Goal: Transaction & Acquisition: Book appointment/travel/reservation

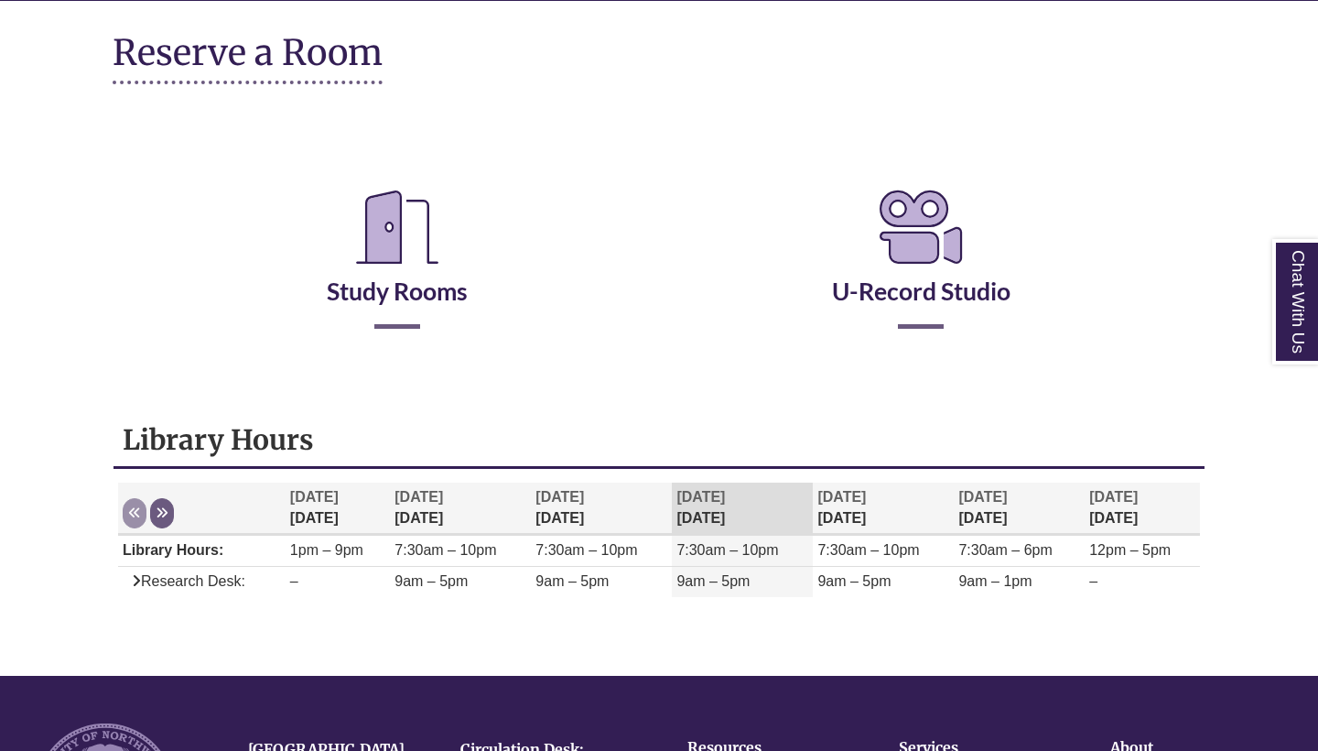
scroll to position [218, 1]
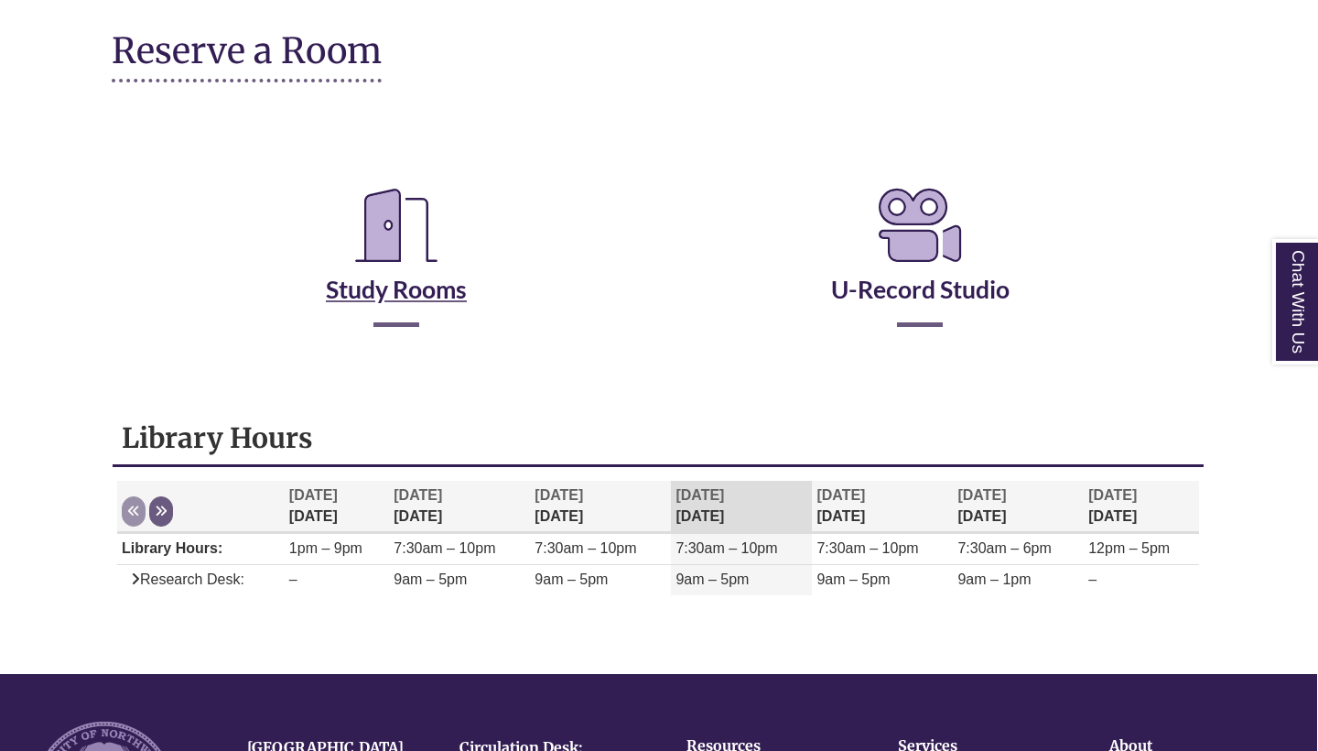
click at [409, 230] on icon "Reserve a Room" at bounding box center [397, 225] width 112 height 103
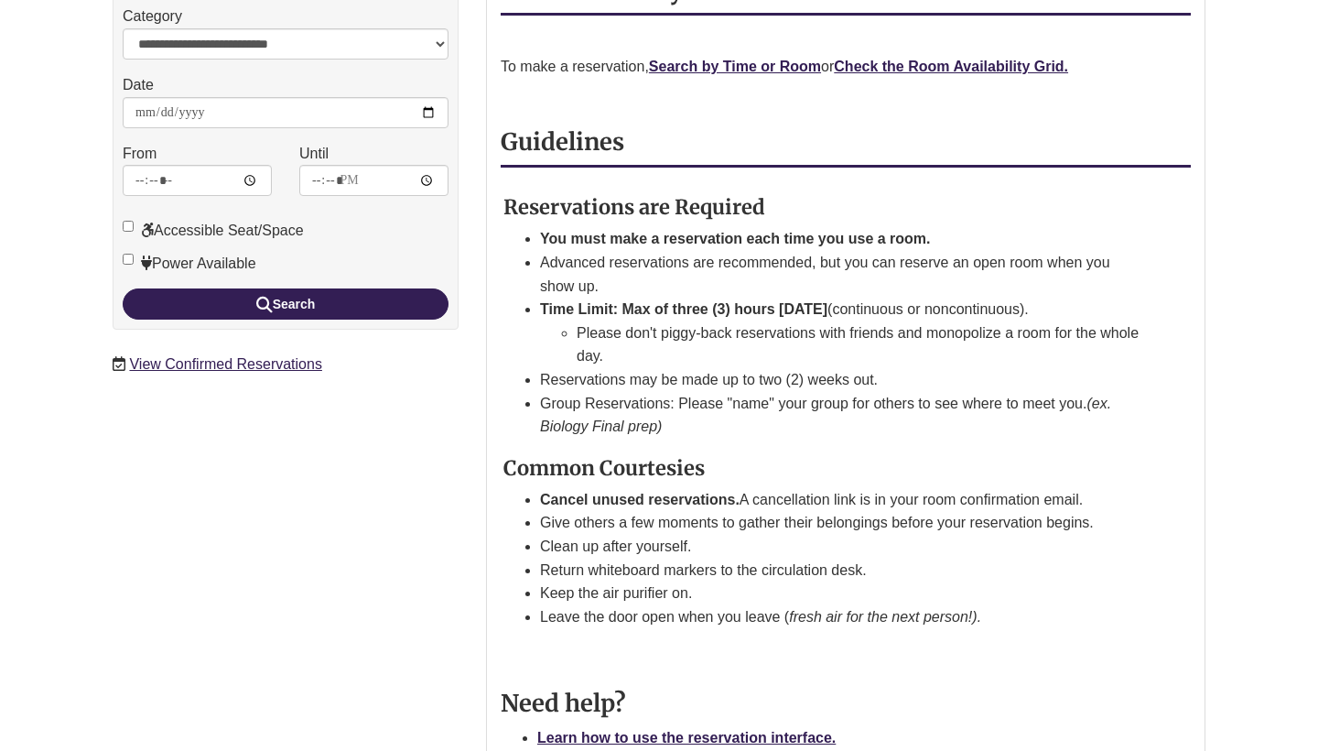
scroll to position [288, 0]
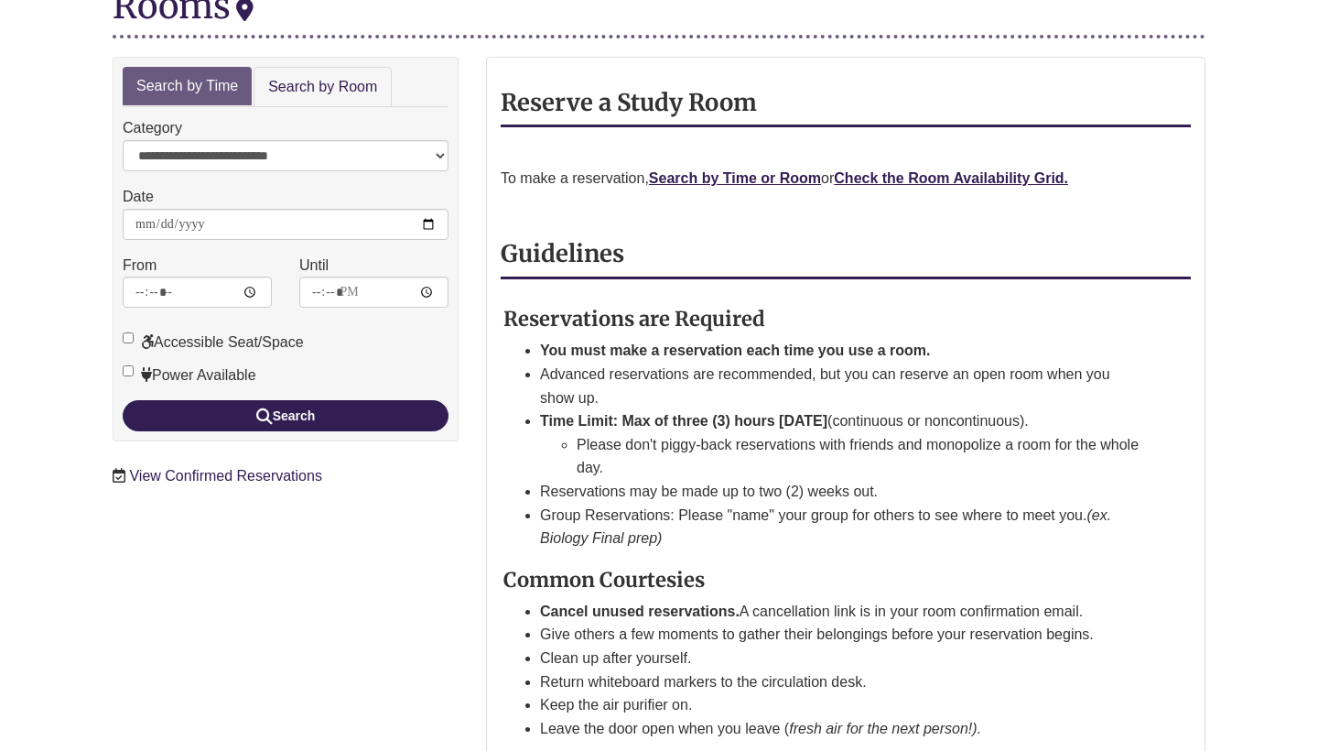
click at [244, 468] on link "View Confirmed Reservations" at bounding box center [225, 476] width 192 height 16
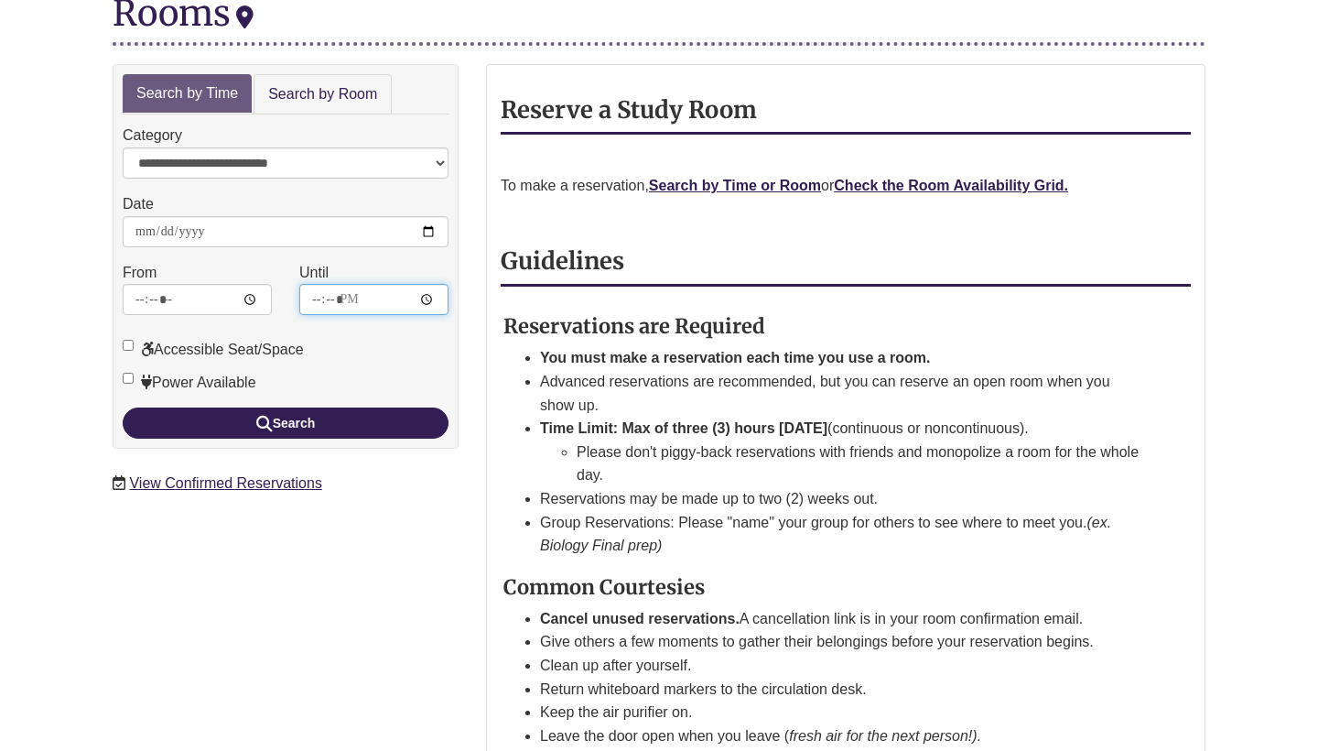
click at [379, 284] on input "*****" at bounding box center [373, 299] width 149 height 31
type input "*****"
click at [331, 74] on link "Search by Room" at bounding box center [323, 94] width 138 height 41
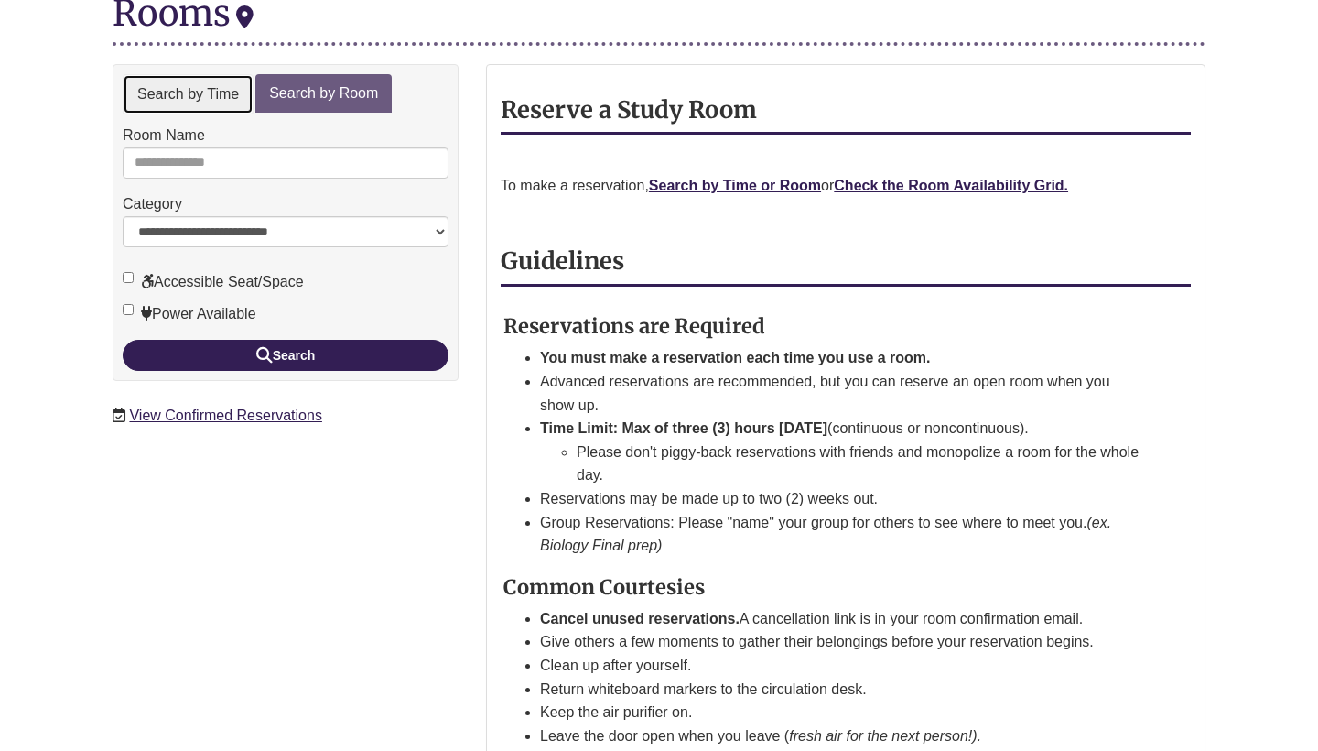
click at [222, 74] on link "Search by Time" at bounding box center [188, 94] width 131 height 41
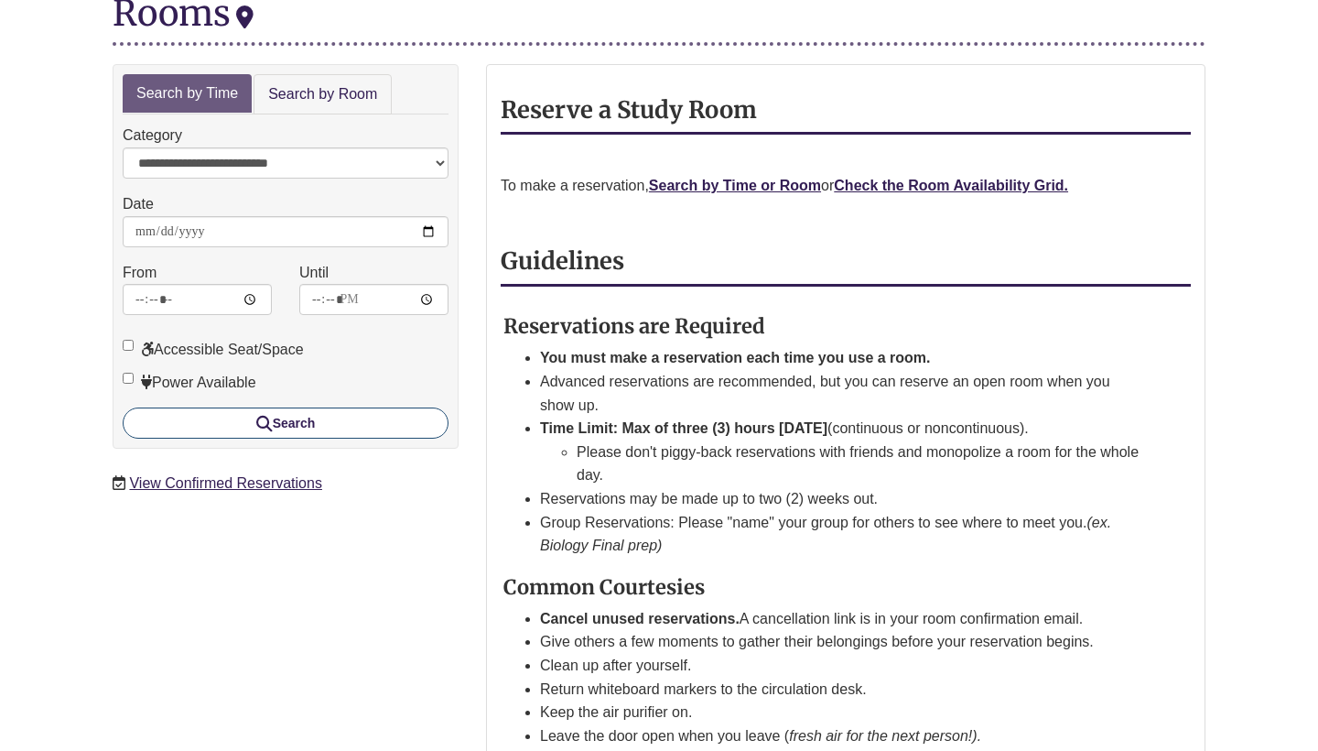
click at [256, 423] on icon "submit" at bounding box center [264, 423] width 16 height 1
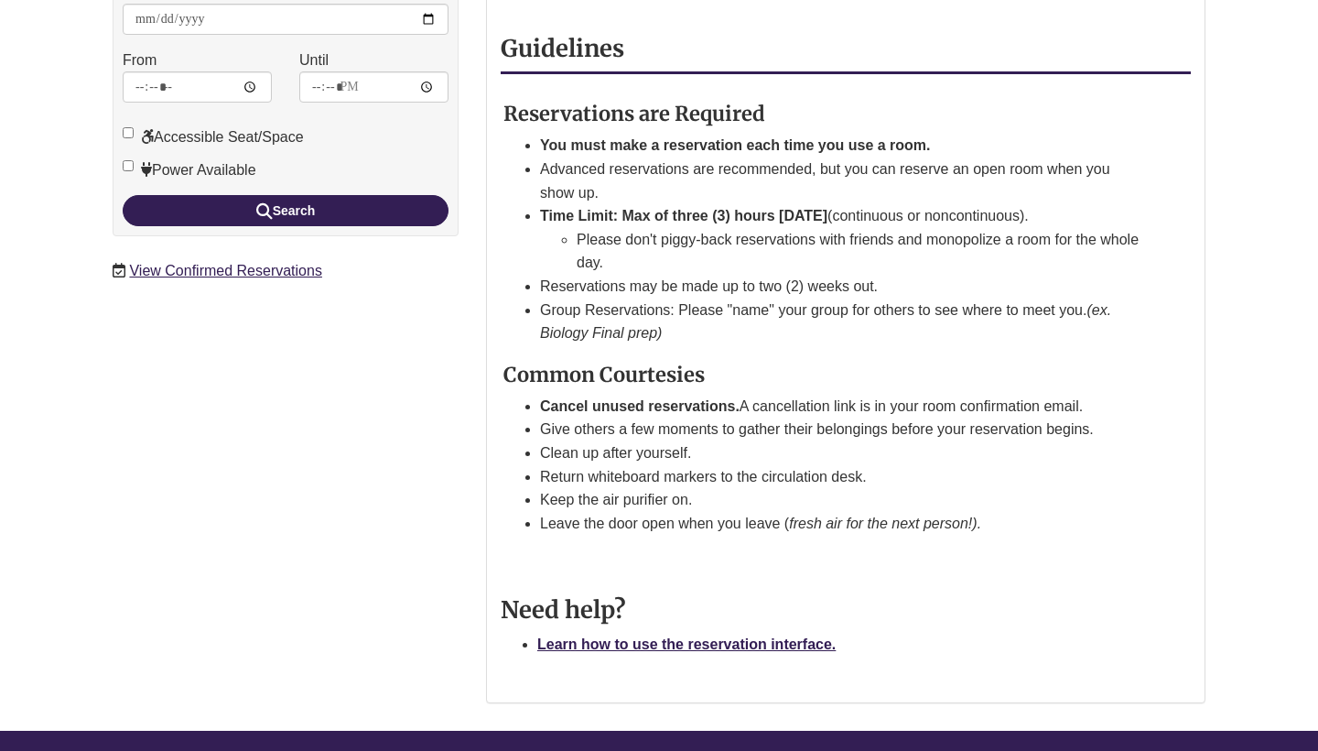
scroll to position [492, 0]
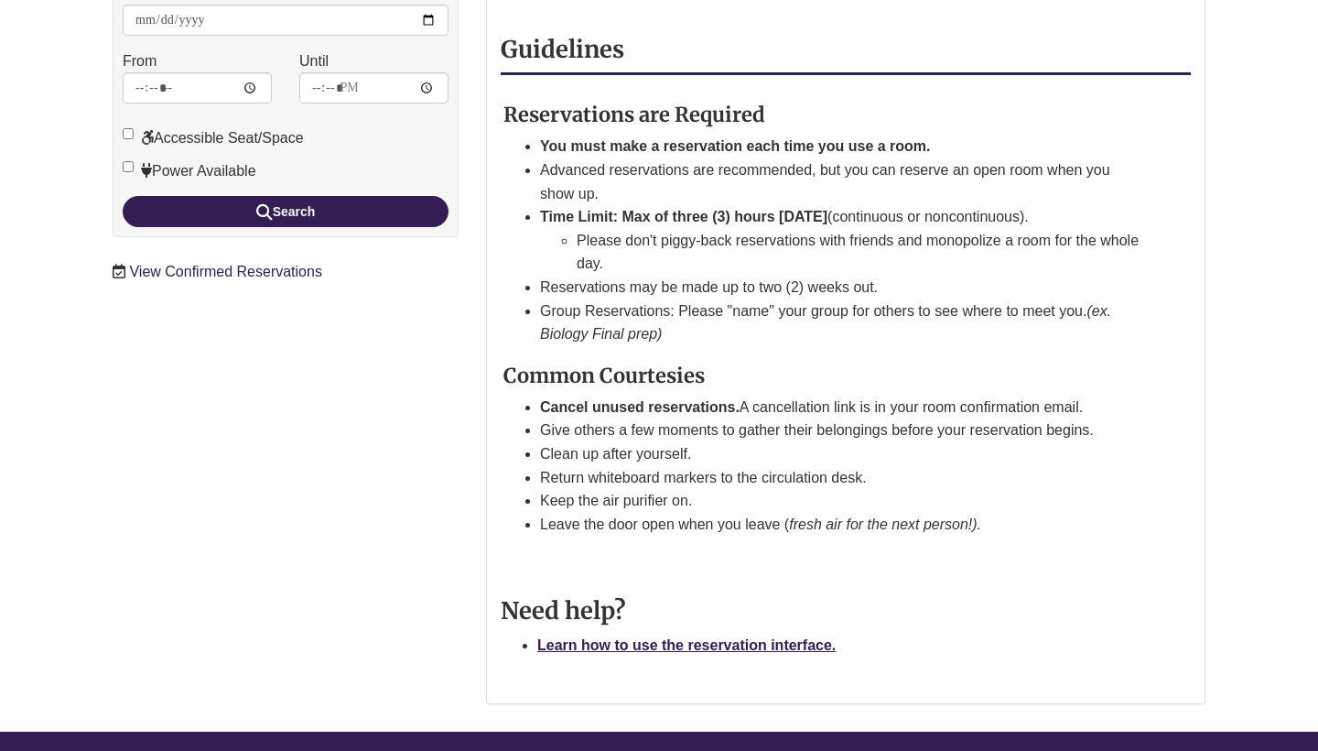
click at [145, 264] on link "View Confirmed Reservations" at bounding box center [225, 272] width 192 height 16
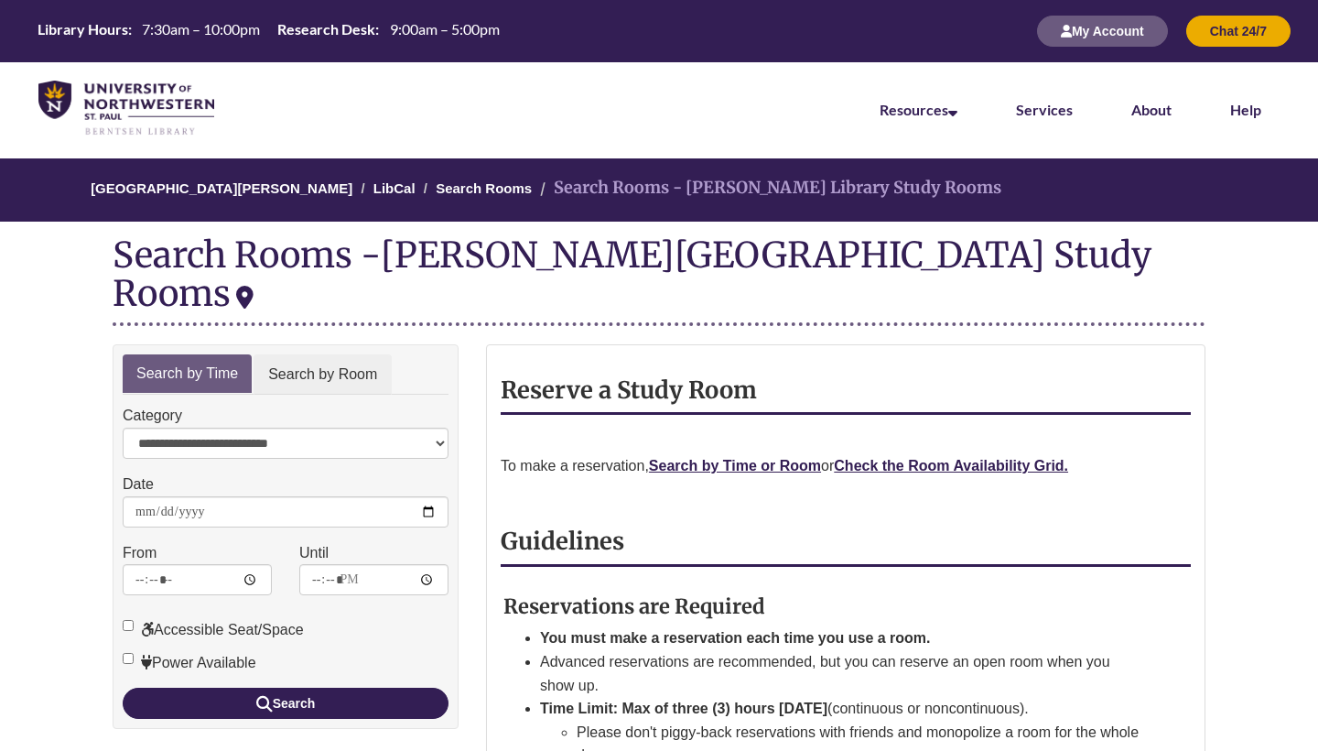
scroll to position [0, 0]
click at [306, 354] on link "Search by Room" at bounding box center [323, 374] width 138 height 41
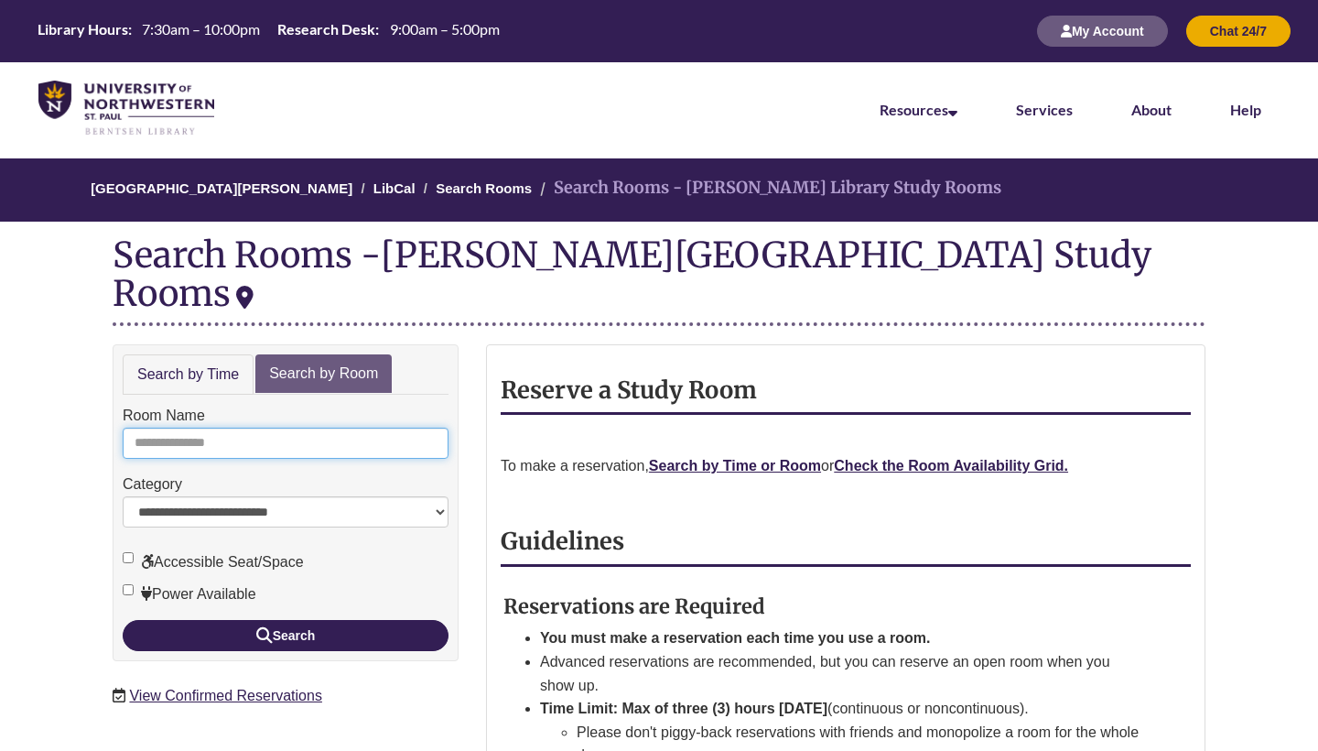
click at [237, 428] on input "Room Name" at bounding box center [286, 443] width 326 height 31
type input "*"
click at [286, 620] on button "Search" at bounding box center [286, 635] width 326 height 31
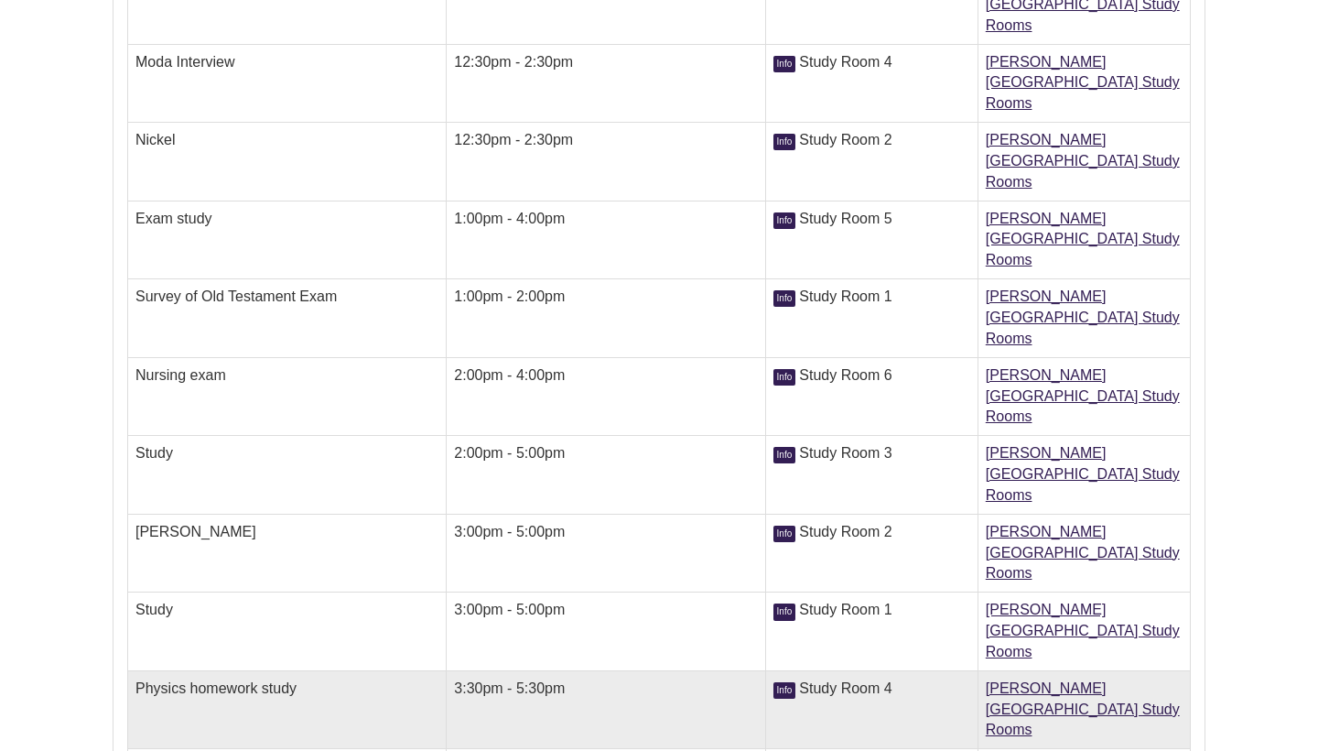
scroll to position [523, 0]
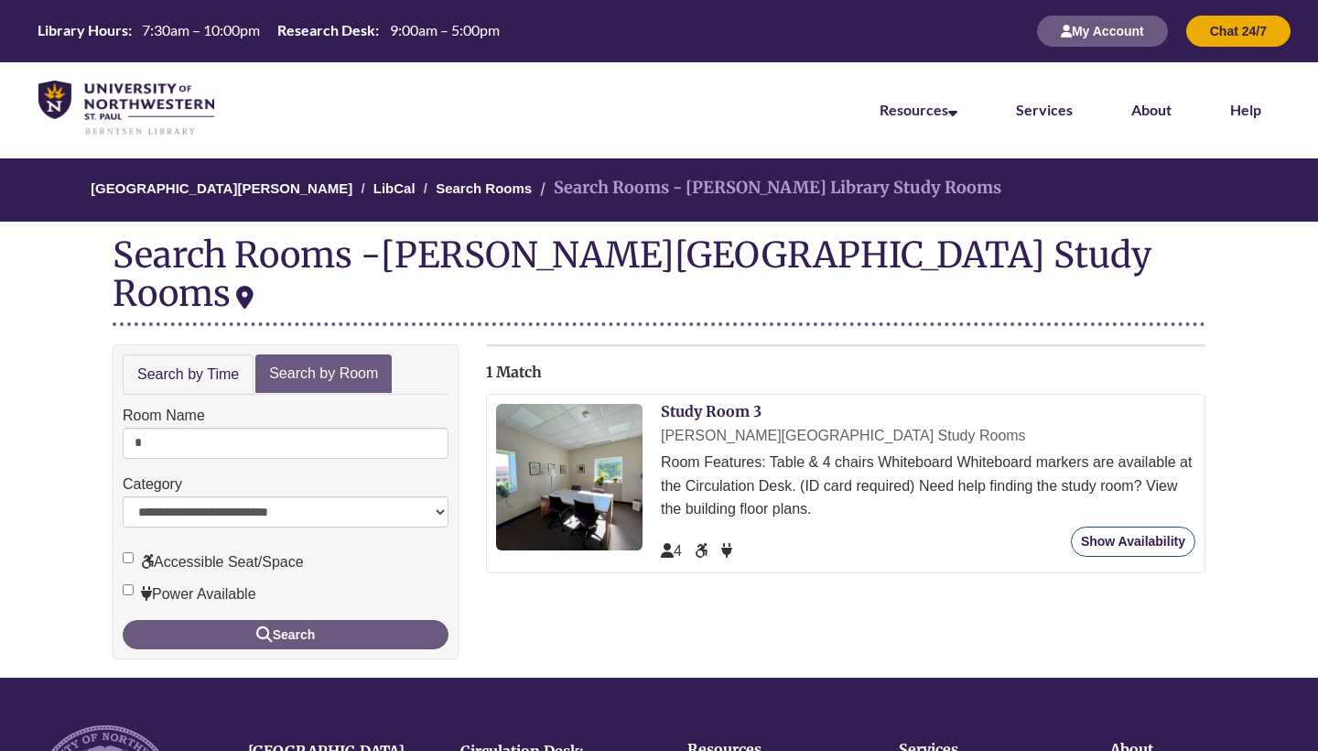
click at [1168, 526] on link "Show Availability" at bounding box center [1133, 541] width 125 height 30
click at [348, 404] on div "Room Name *" at bounding box center [286, 431] width 326 height 55
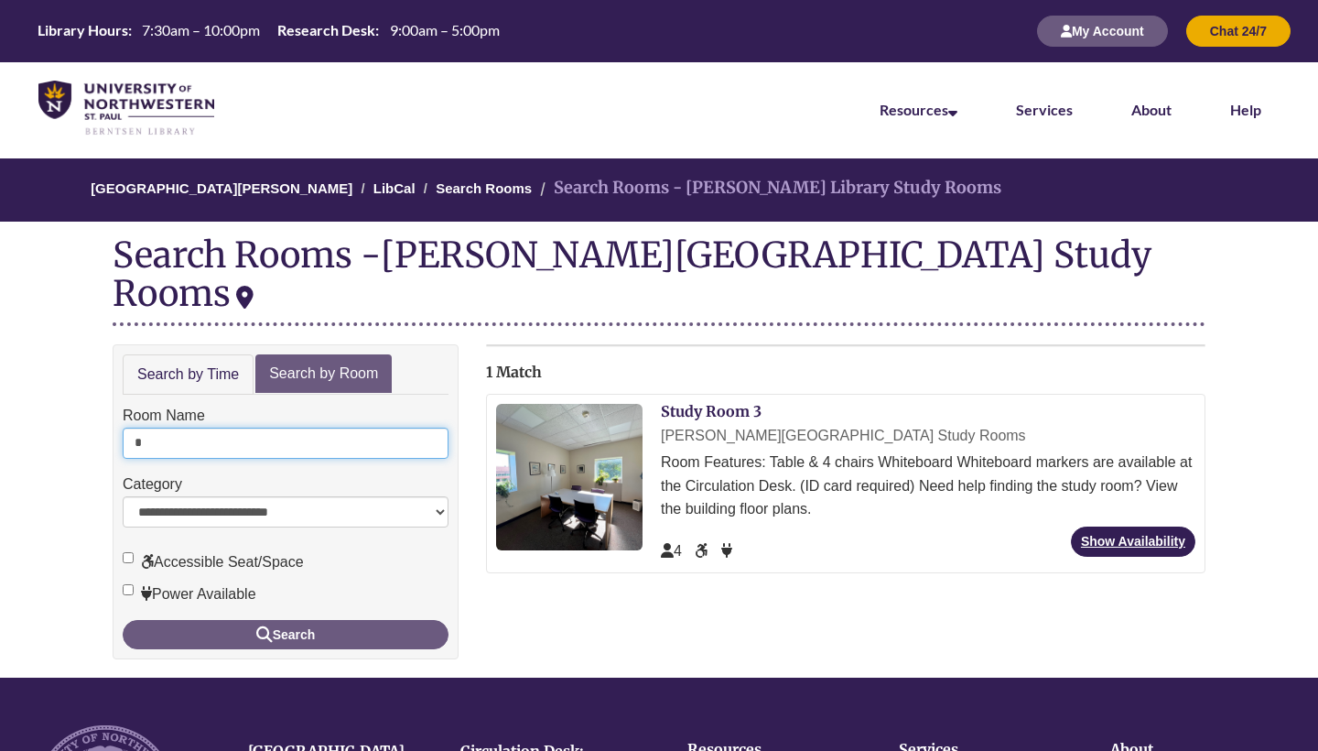
click at [348, 428] on input "*" at bounding box center [286, 443] width 326 height 31
type input "*"
click at [286, 620] on button "Search" at bounding box center [286, 634] width 326 height 29
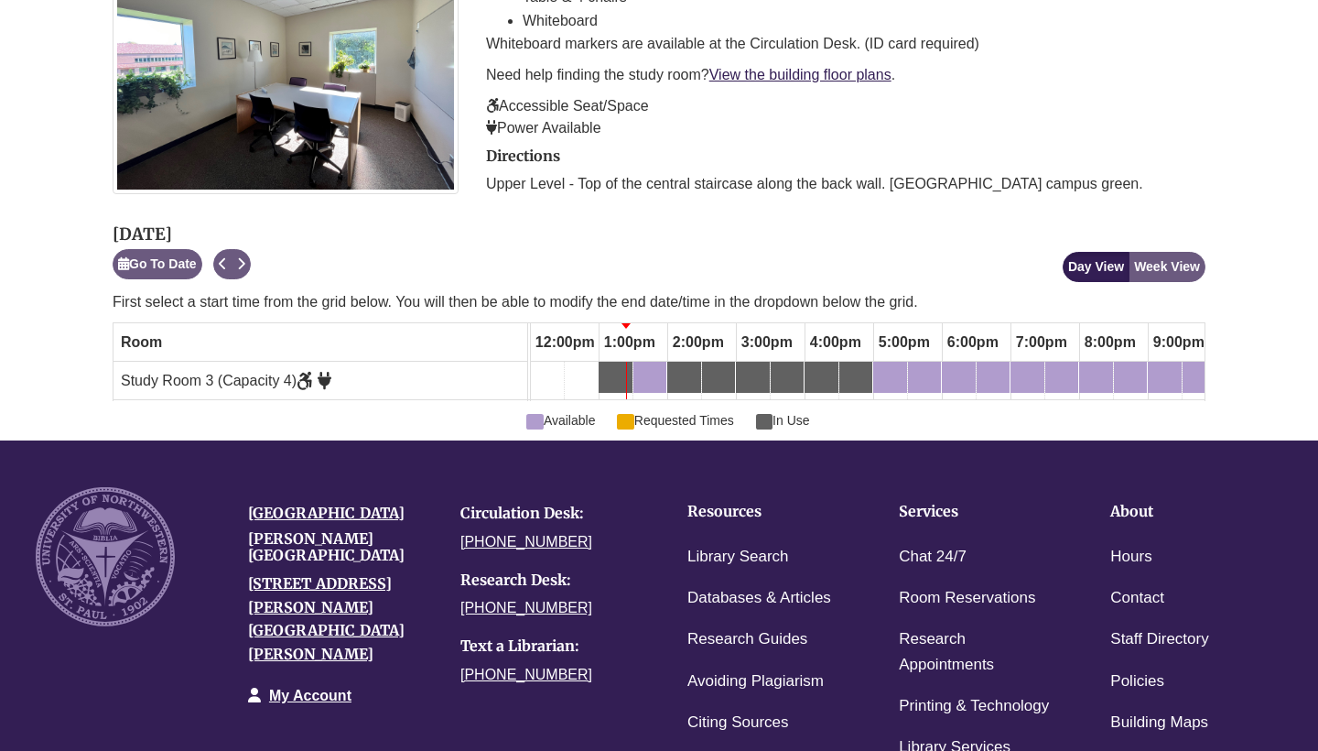
scroll to position [374, 0]
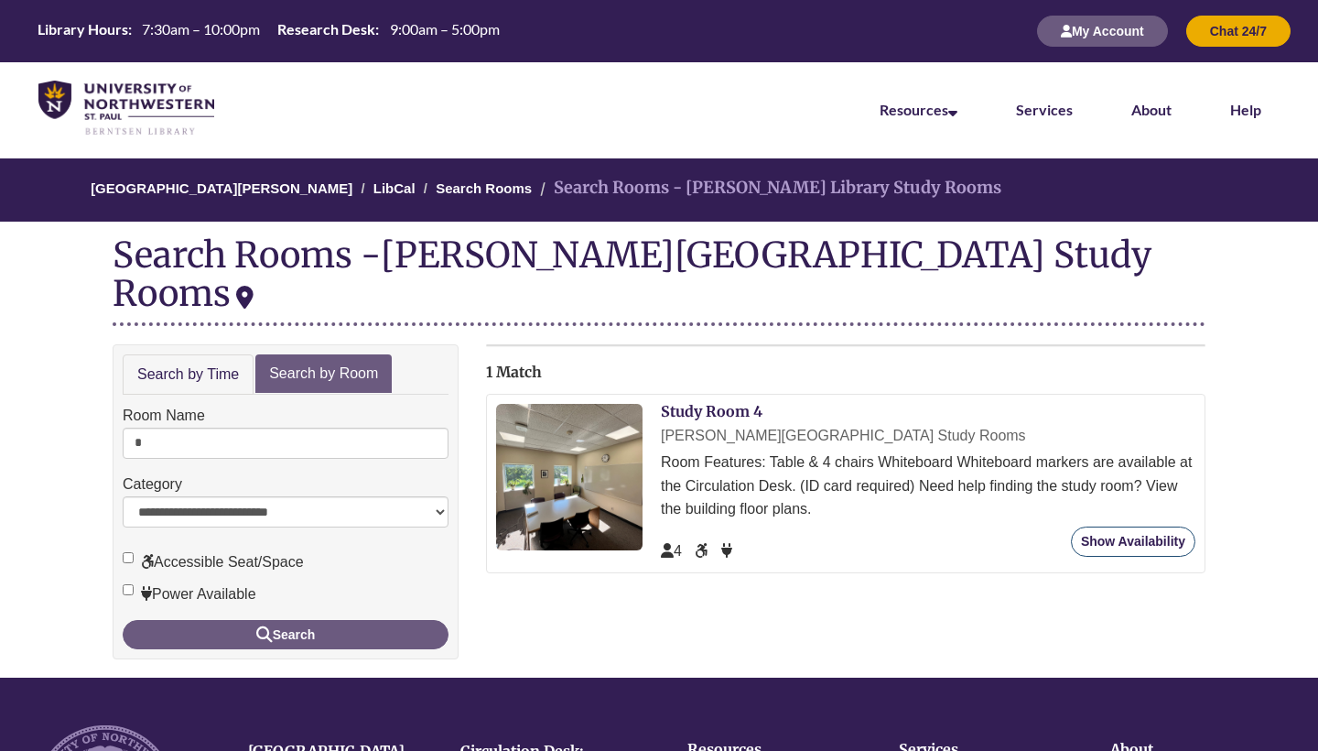
click at [1144, 526] on link "Show Availability" at bounding box center [1133, 541] width 125 height 30
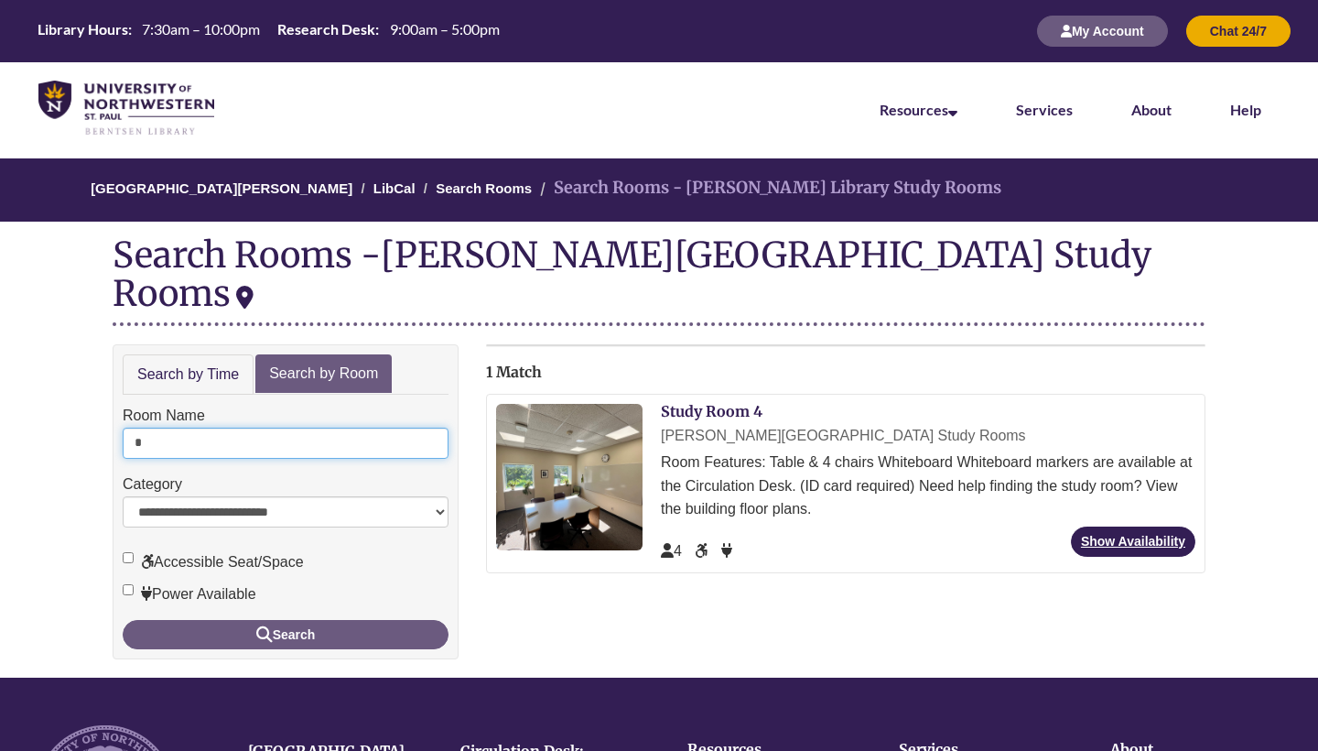
click at [308, 428] on input "*" at bounding box center [286, 443] width 326 height 31
type input "*"
click at [286, 620] on button "Search" at bounding box center [286, 634] width 326 height 29
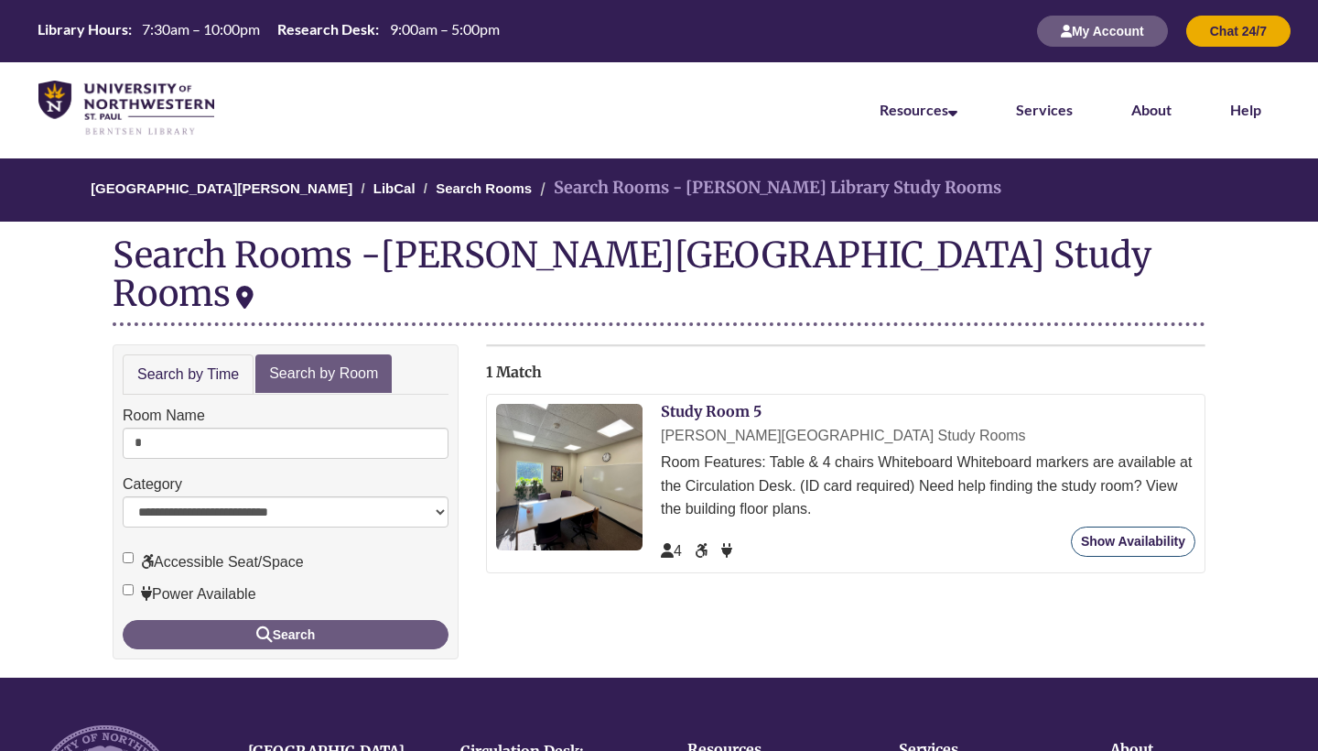
click at [1110, 526] on link "Show Availability" at bounding box center [1133, 541] width 125 height 30
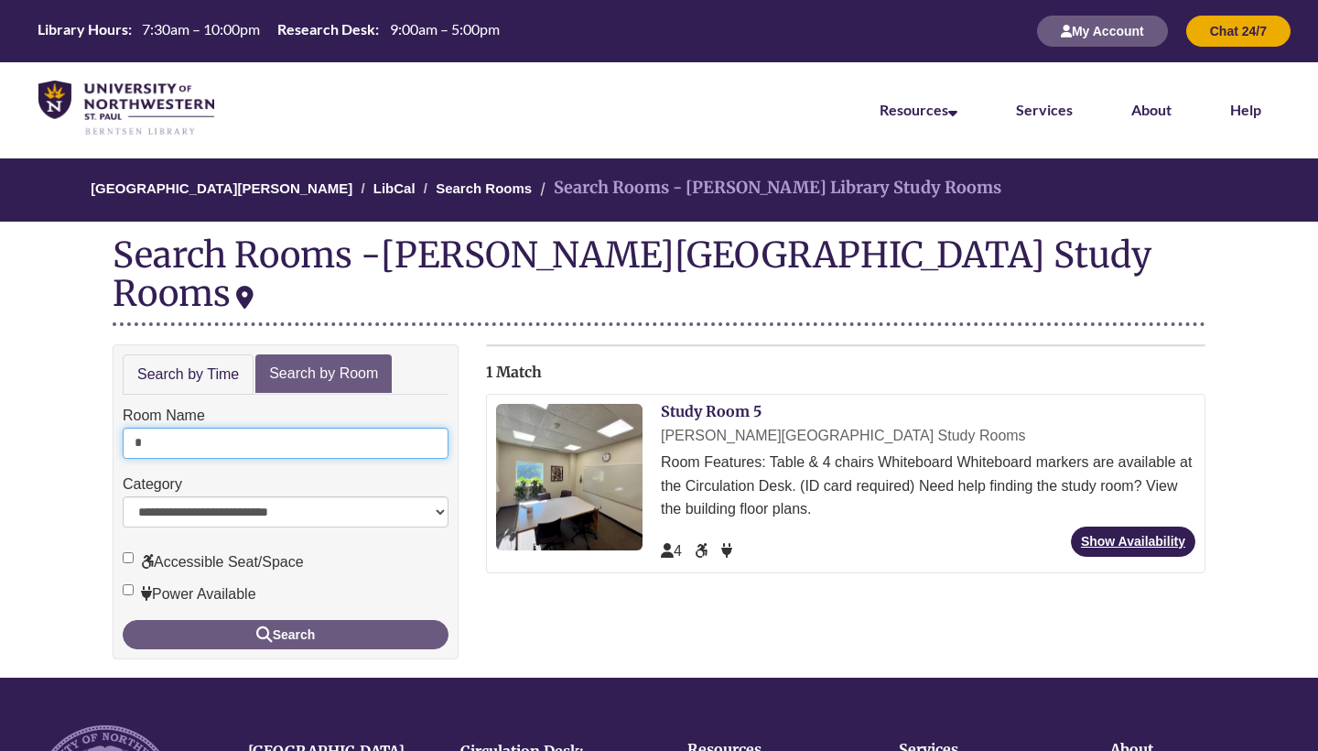
click at [241, 428] on input "*" at bounding box center [286, 443] width 326 height 31
type input "*"
click at [286, 620] on button "Search" at bounding box center [286, 634] width 326 height 29
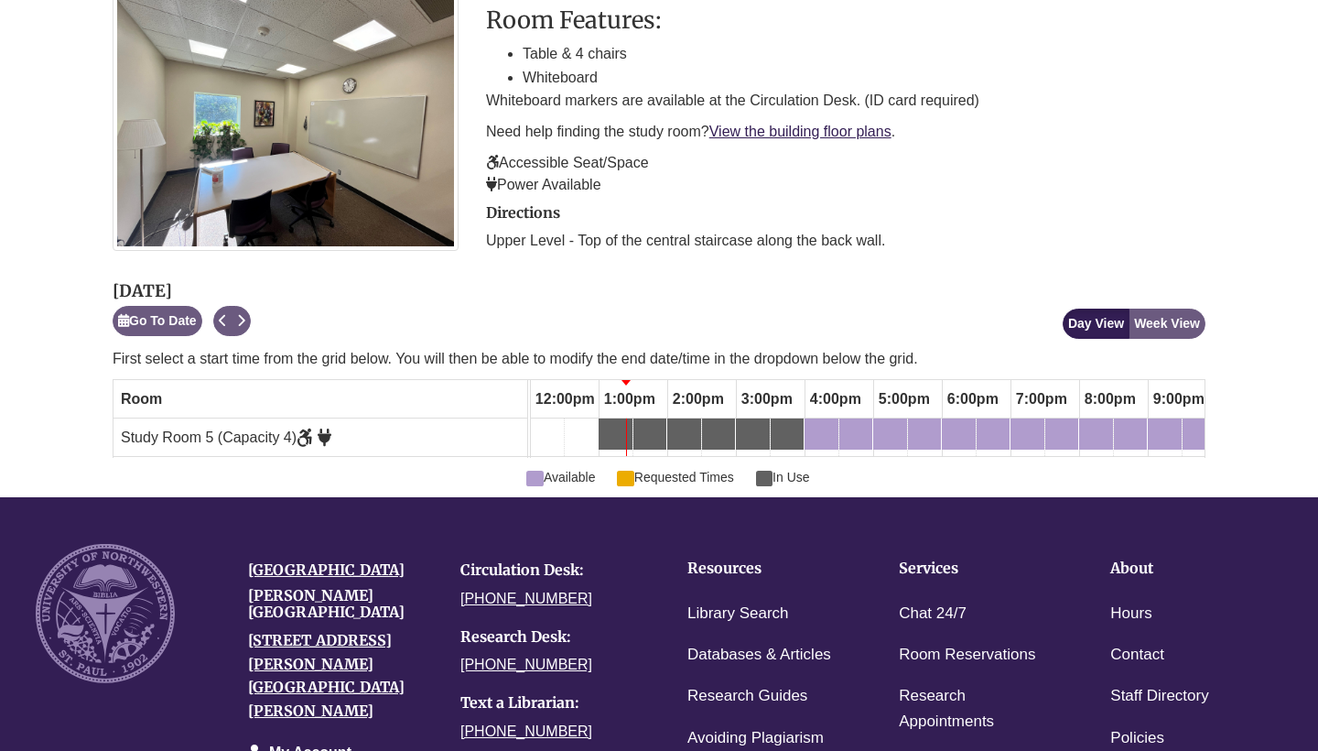
scroll to position [320, 0]
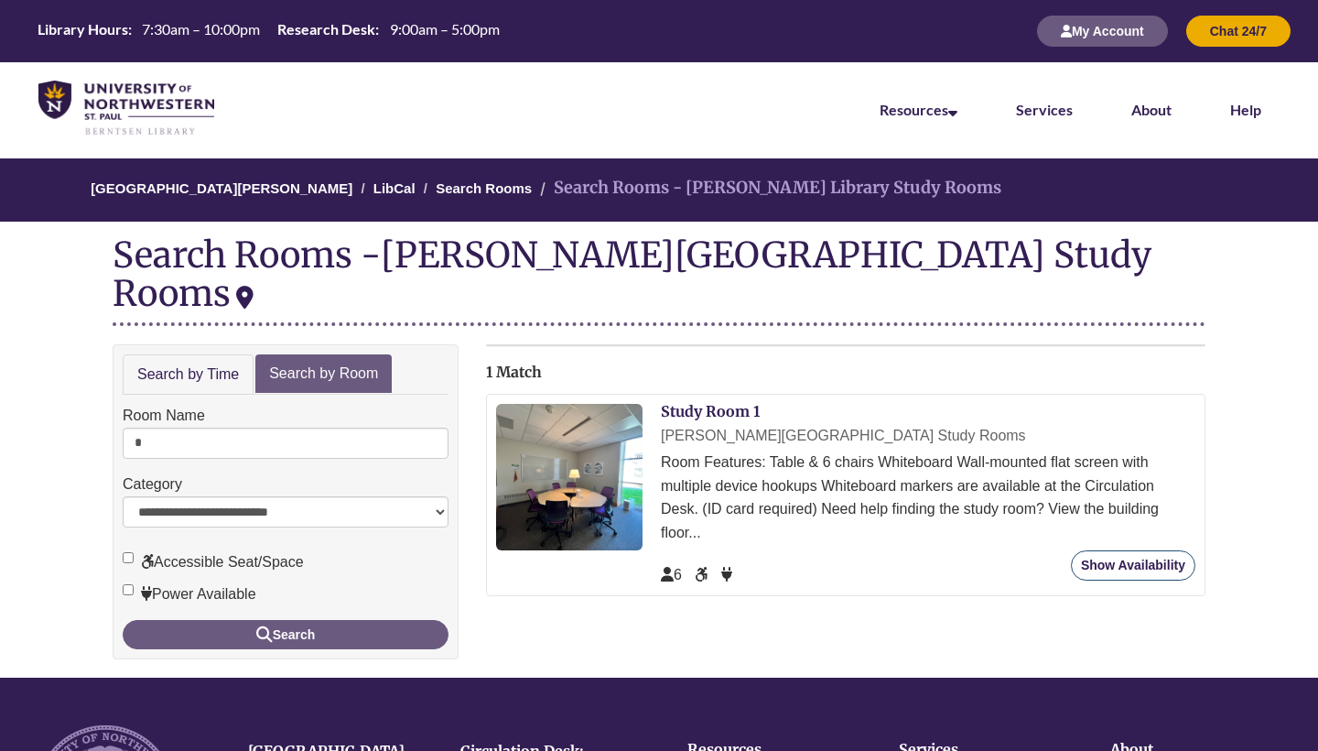
click at [1097, 550] on link "Show Availability" at bounding box center [1133, 565] width 125 height 30
click at [286, 428] on input "*" at bounding box center [286, 443] width 326 height 31
type input "*"
click at [286, 620] on button "Search" at bounding box center [286, 634] width 326 height 29
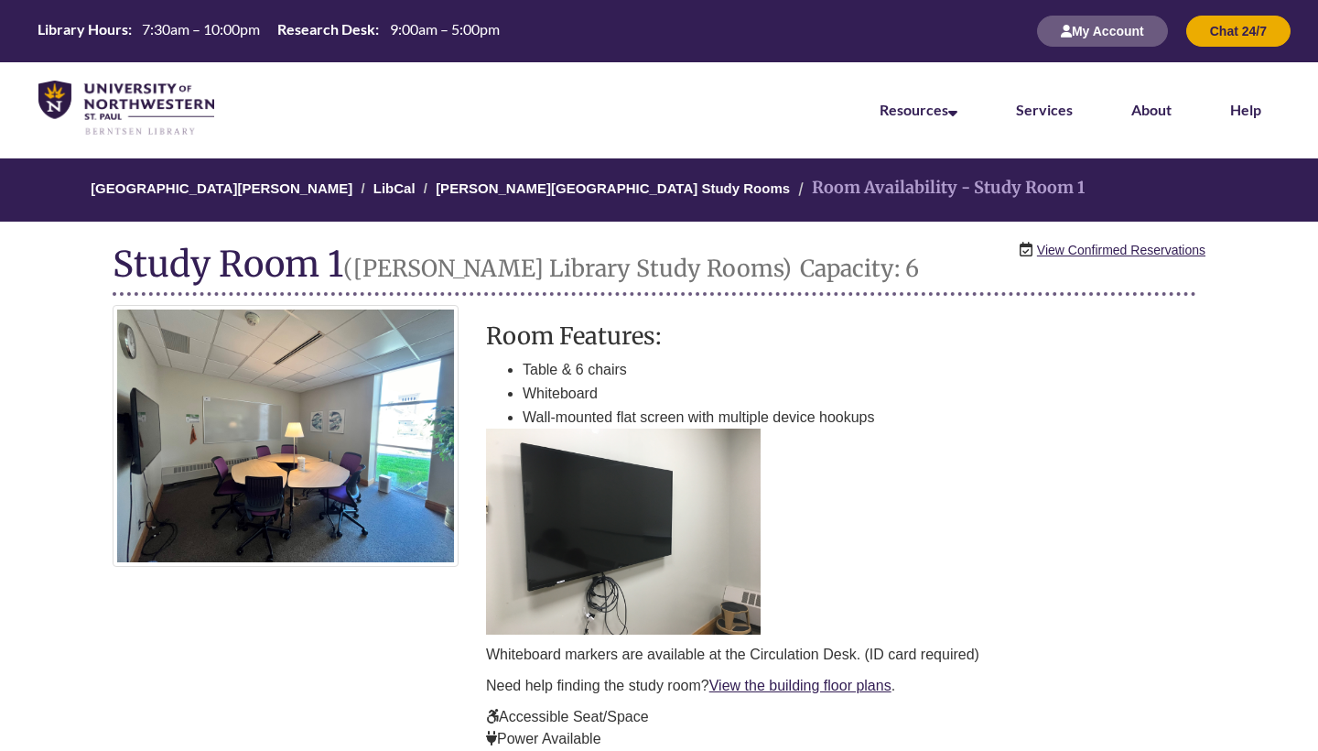
scroll to position [564, 0]
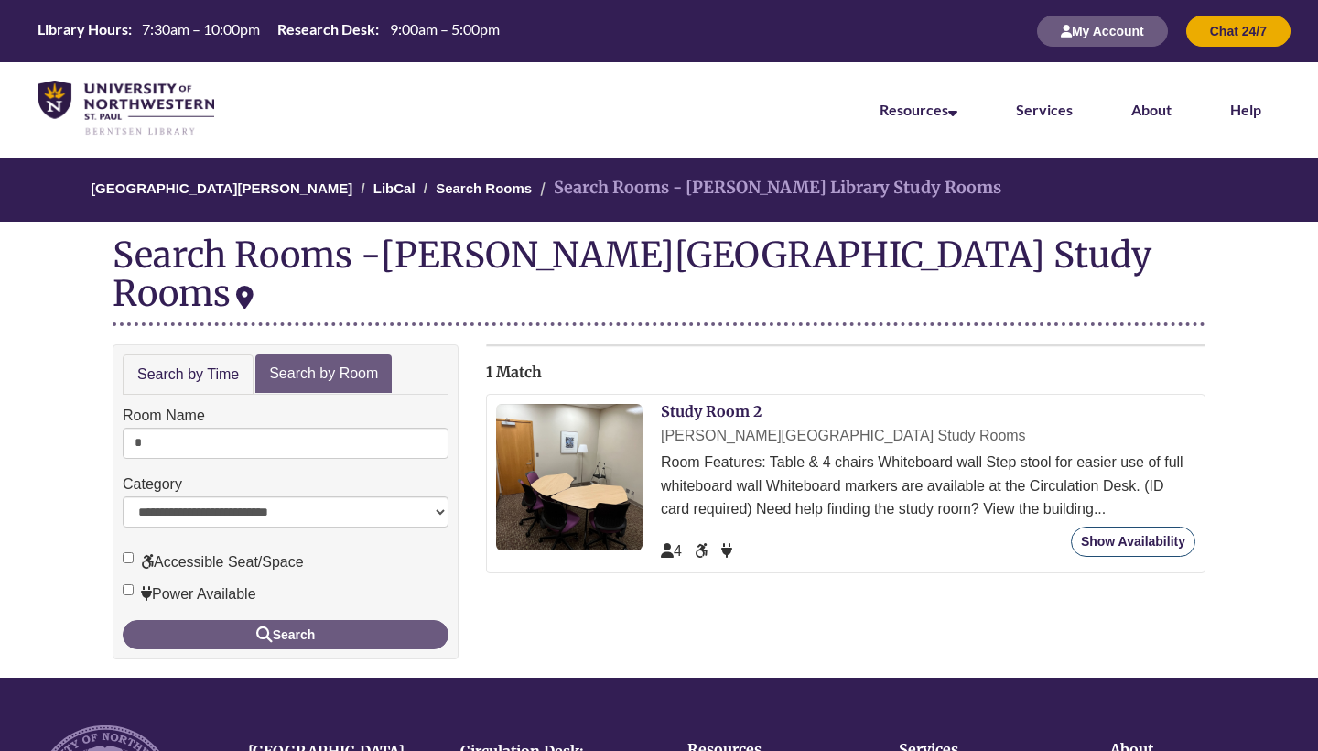
click at [1099, 526] on link "Show Availability" at bounding box center [1133, 541] width 125 height 30
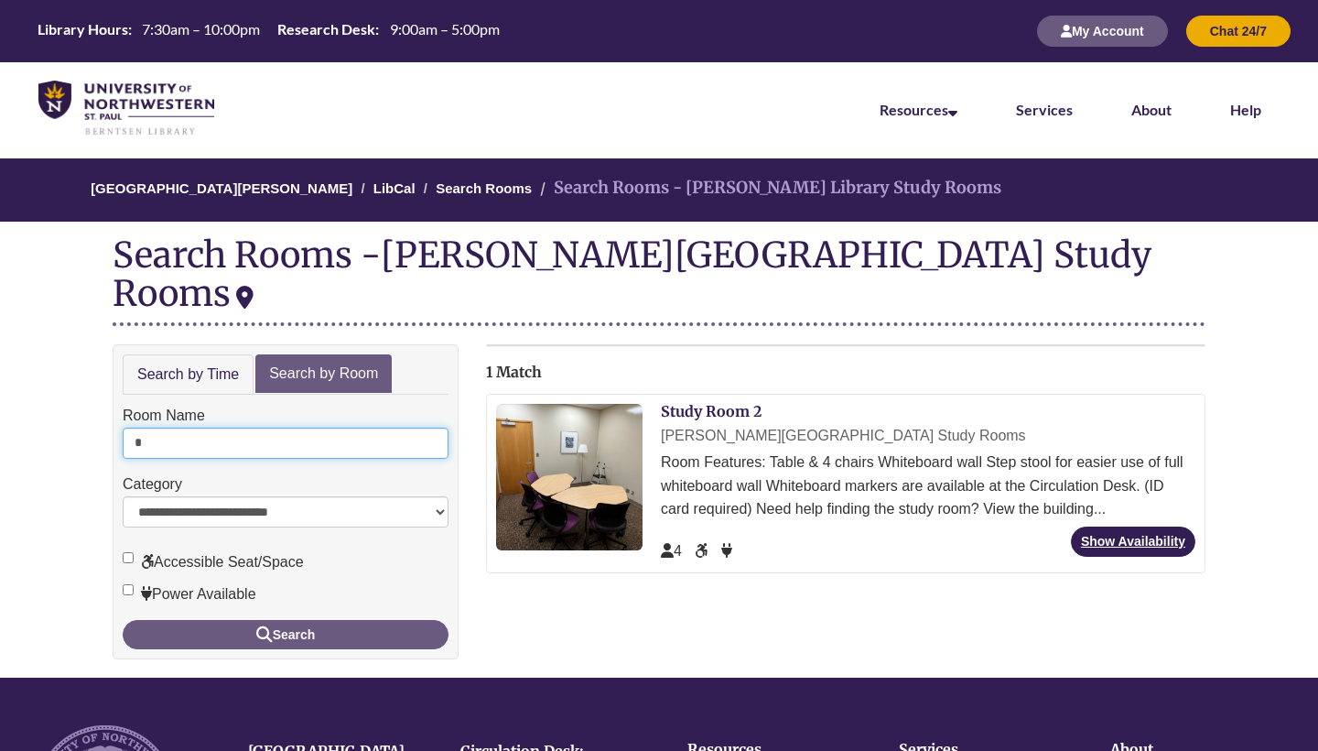
click at [194, 428] on input "*" at bounding box center [286, 443] width 326 height 31
type input "*"
click at [286, 620] on button "Search" at bounding box center [286, 634] width 326 height 29
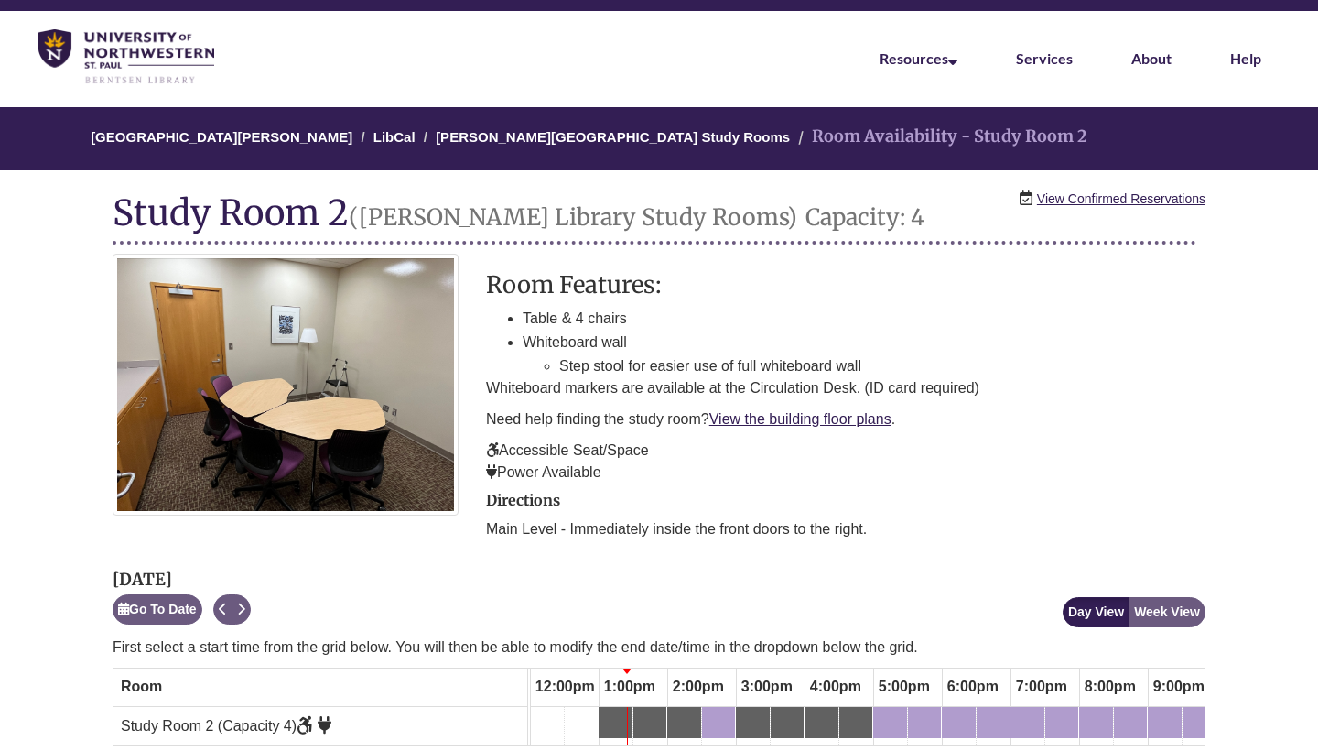
scroll to position [342, 0]
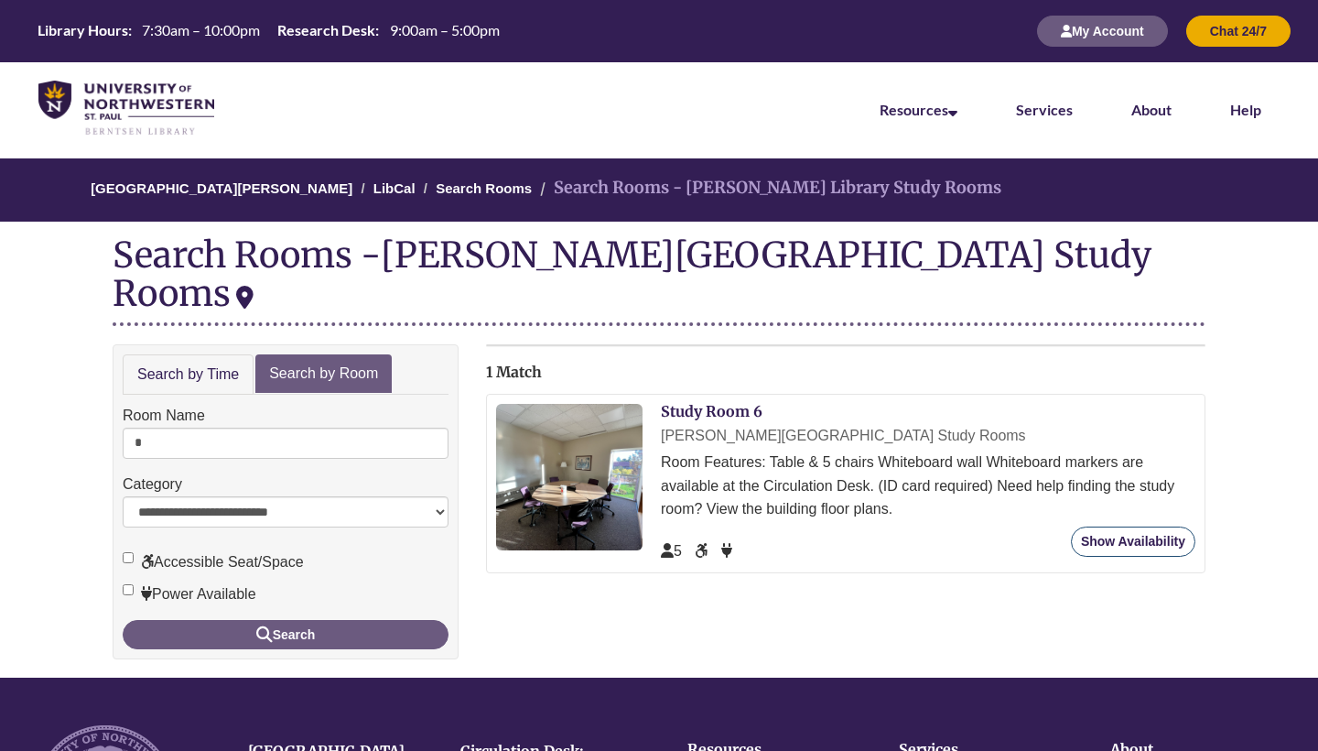
click at [1141, 526] on link "Show Availability" at bounding box center [1133, 541] width 125 height 30
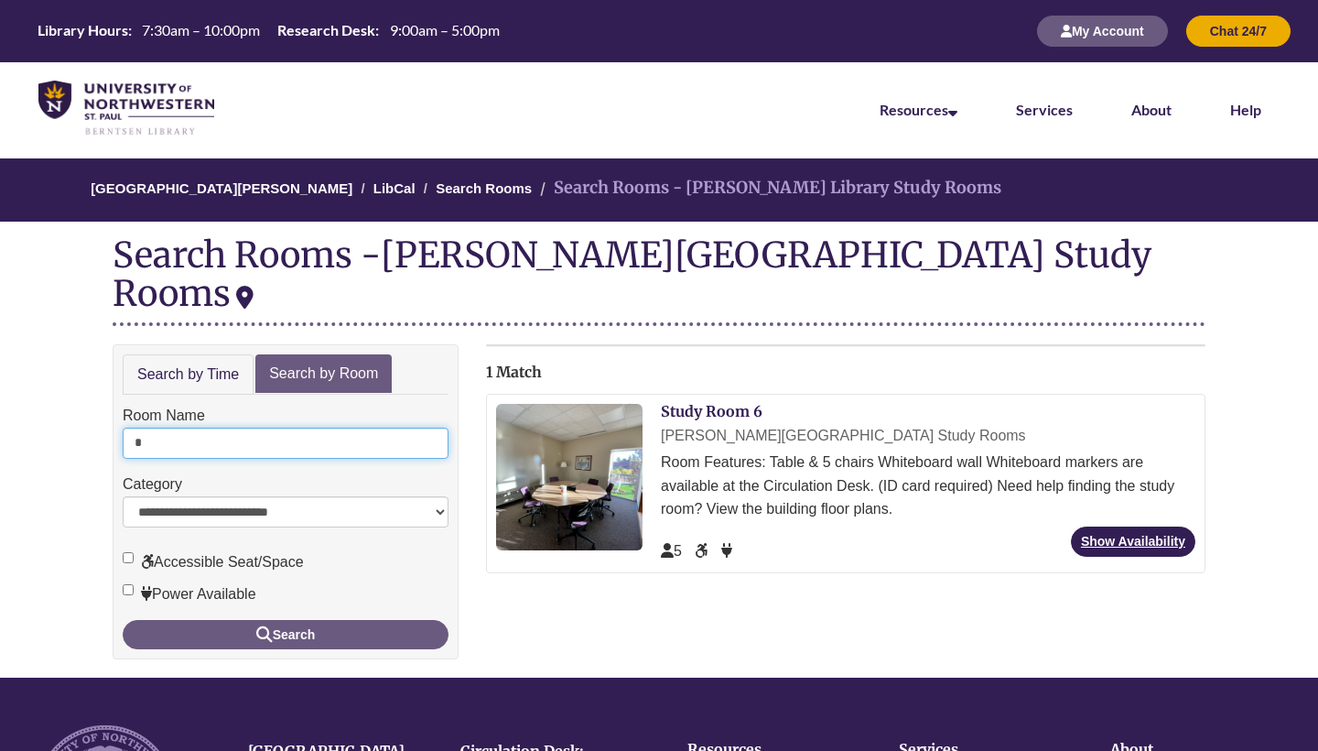
click at [210, 428] on input "*" at bounding box center [286, 443] width 326 height 31
type input "*"
click at [286, 620] on button "Search" at bounding box center [286, 634] width 326 height 29
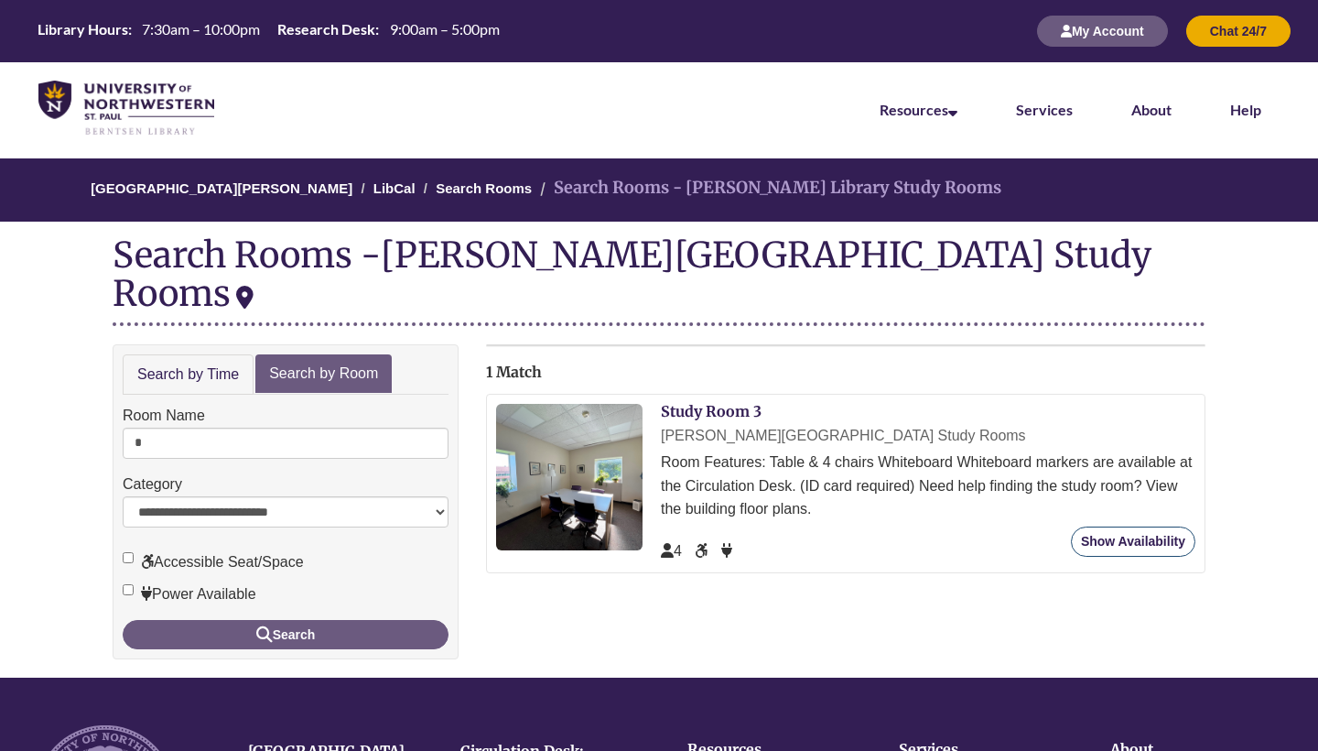
click at [1148, 526] on link "Show Availability" at bounding box center [1133, 541] width 125 height 30
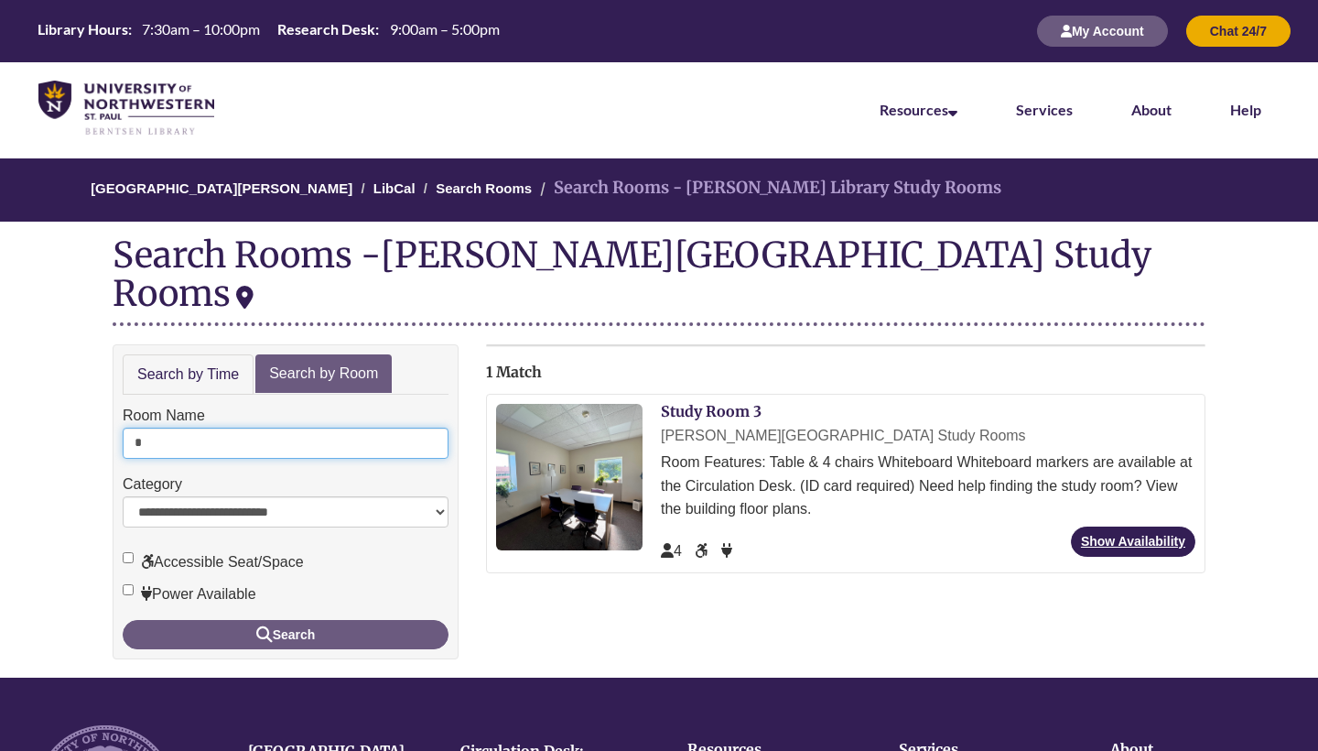
click at [208, 428] on input "*" at bounding box center [286, 443] width 326 height 31
type input "*"
click at [286, 620] on button "Search" at bounding box center [286, 634] width 326 height 29
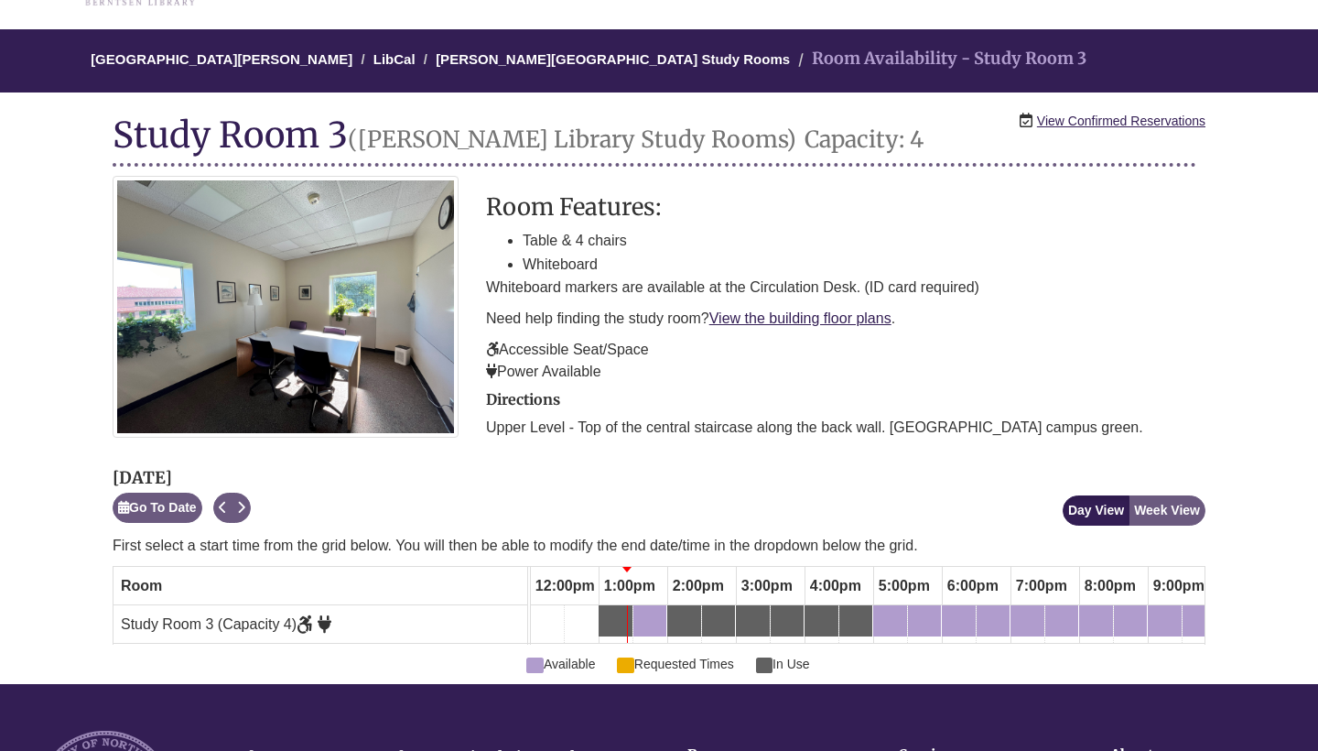
scroll to position [178, 0]
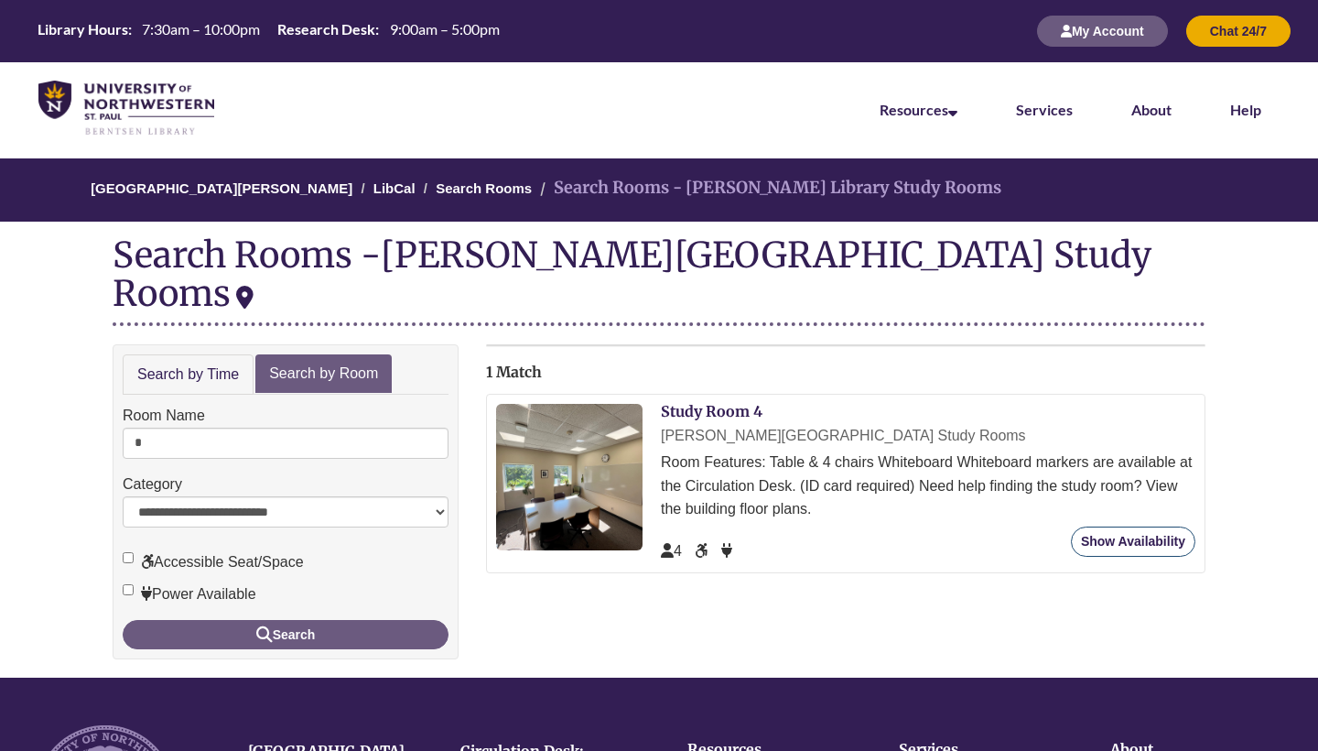
click at [1121, 526] on link "Show Availability" at bounding box center [1133, 541] width 125 height 30
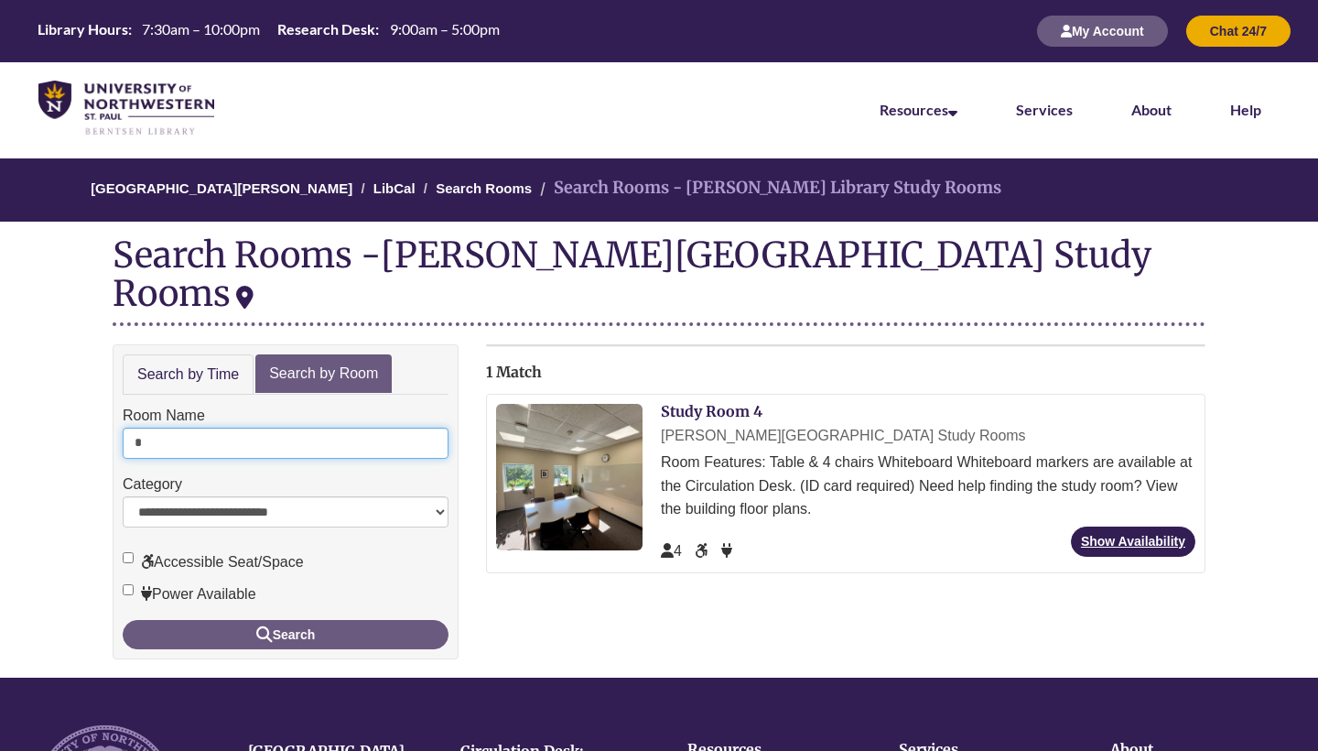
click at [273, 428] on input "*" at bounding box center [286, 443] width 326 height 31
type input "*"
click at [286, 620] on button "Search" at bounding box center [286, 634] width 326 height 29
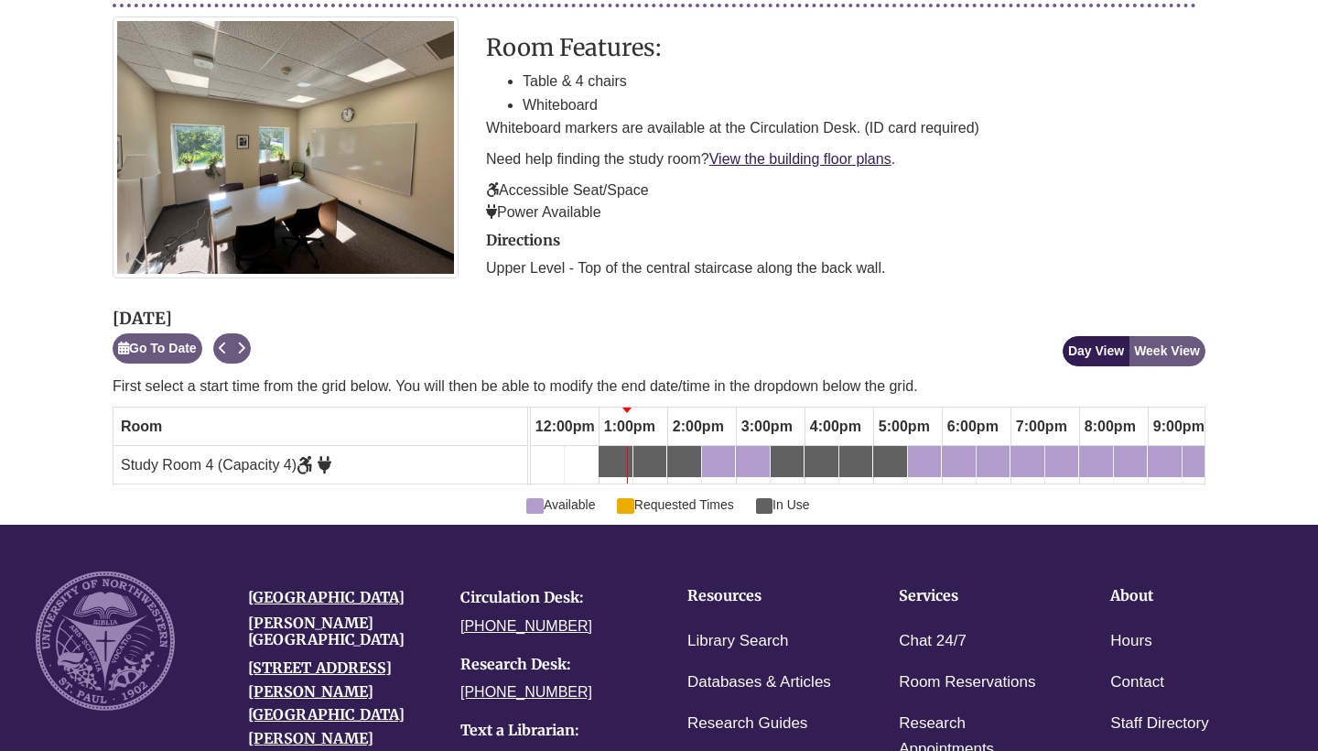
scroll to position [292, 0]
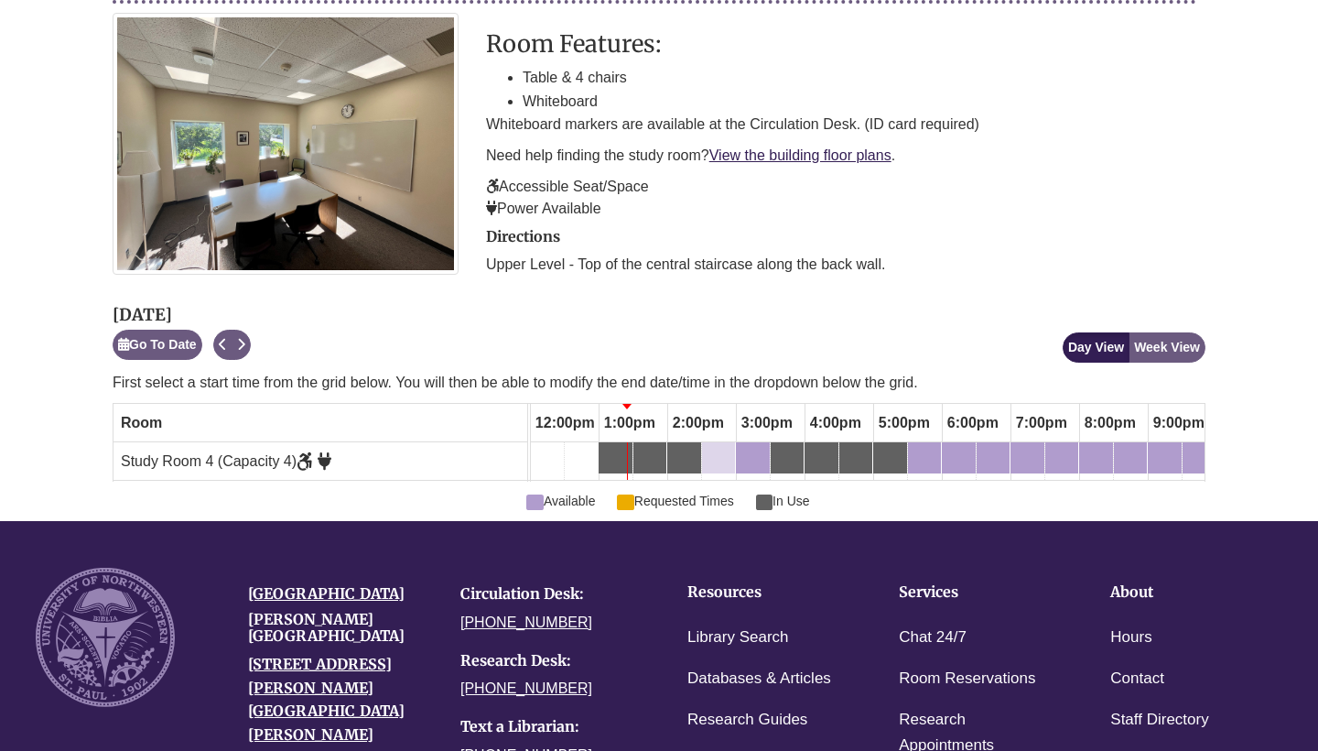
click at [714, 448] on div "2:30pm Wednesday, September 24, 2025 - Study Room 4 - Available" at bounding box center [718, 458] width 29 height 20
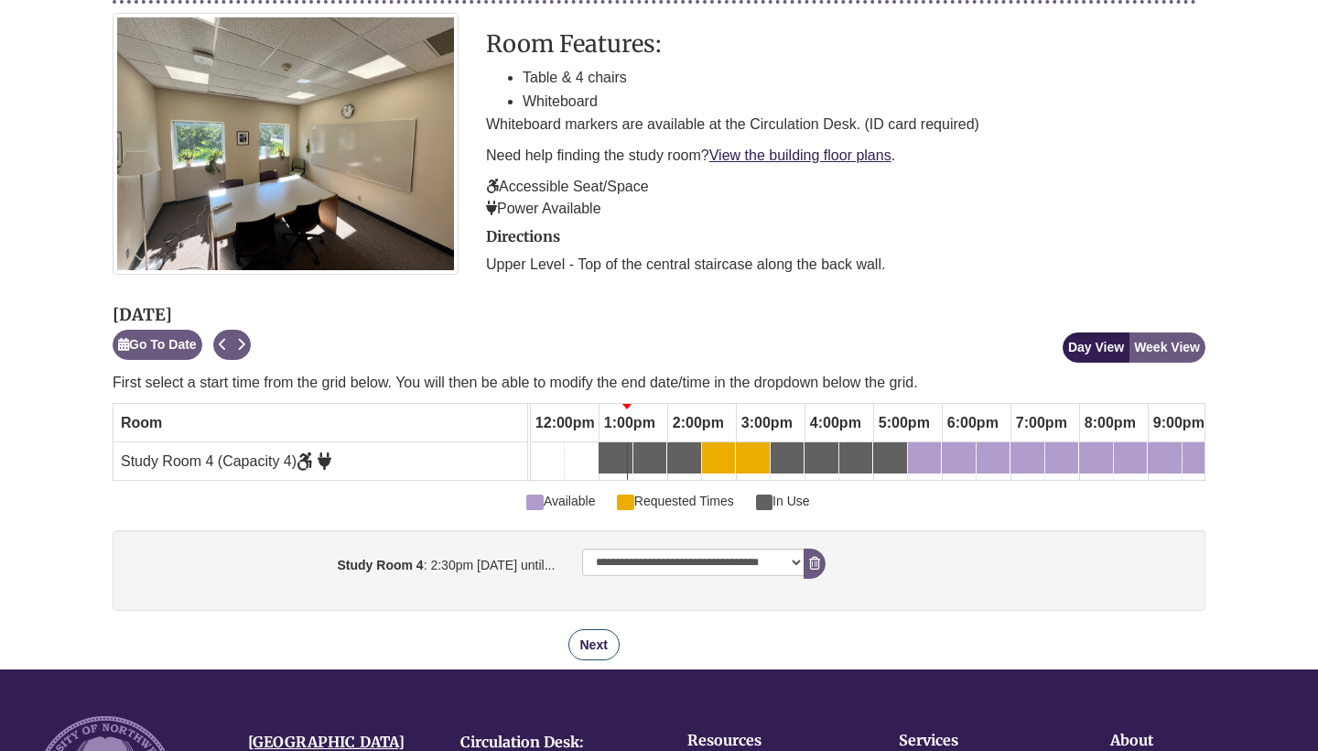
click at [604, 644] on button "Next" at bounding box center [594, 644] width 51 height 31
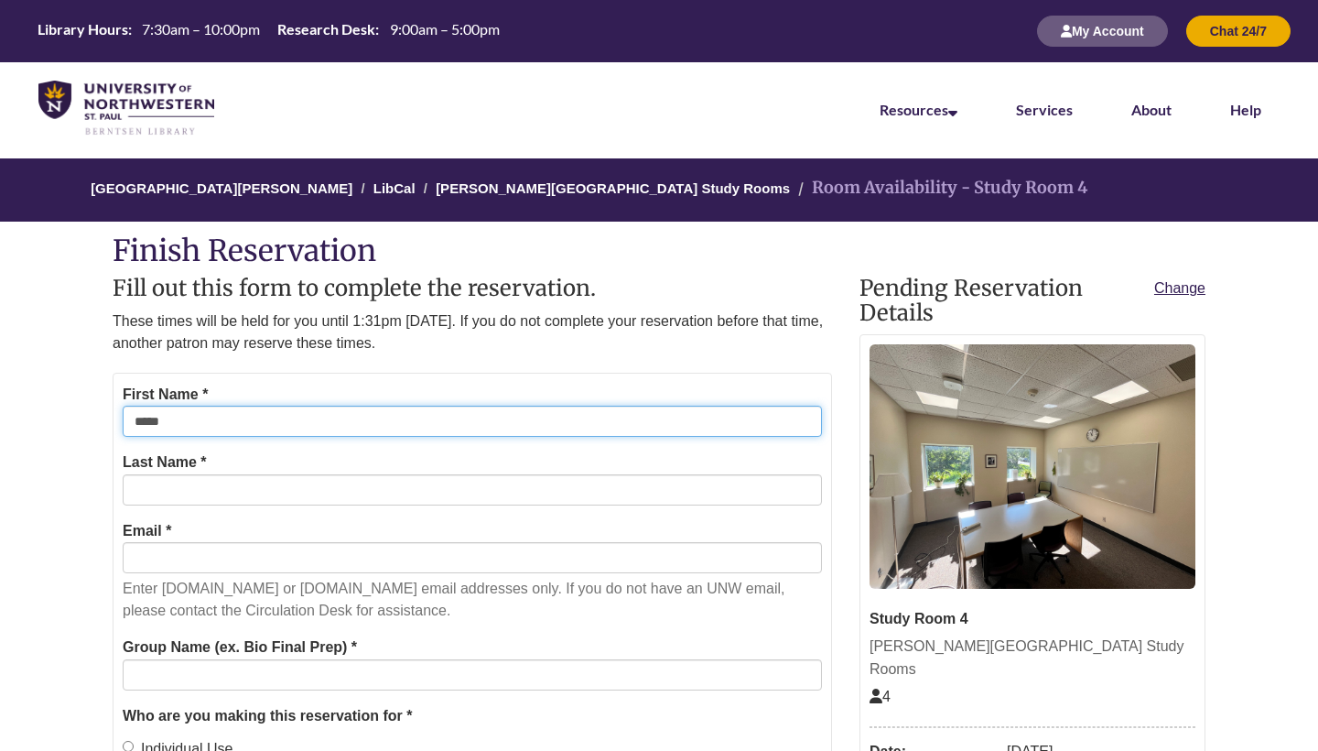
type input "*****"
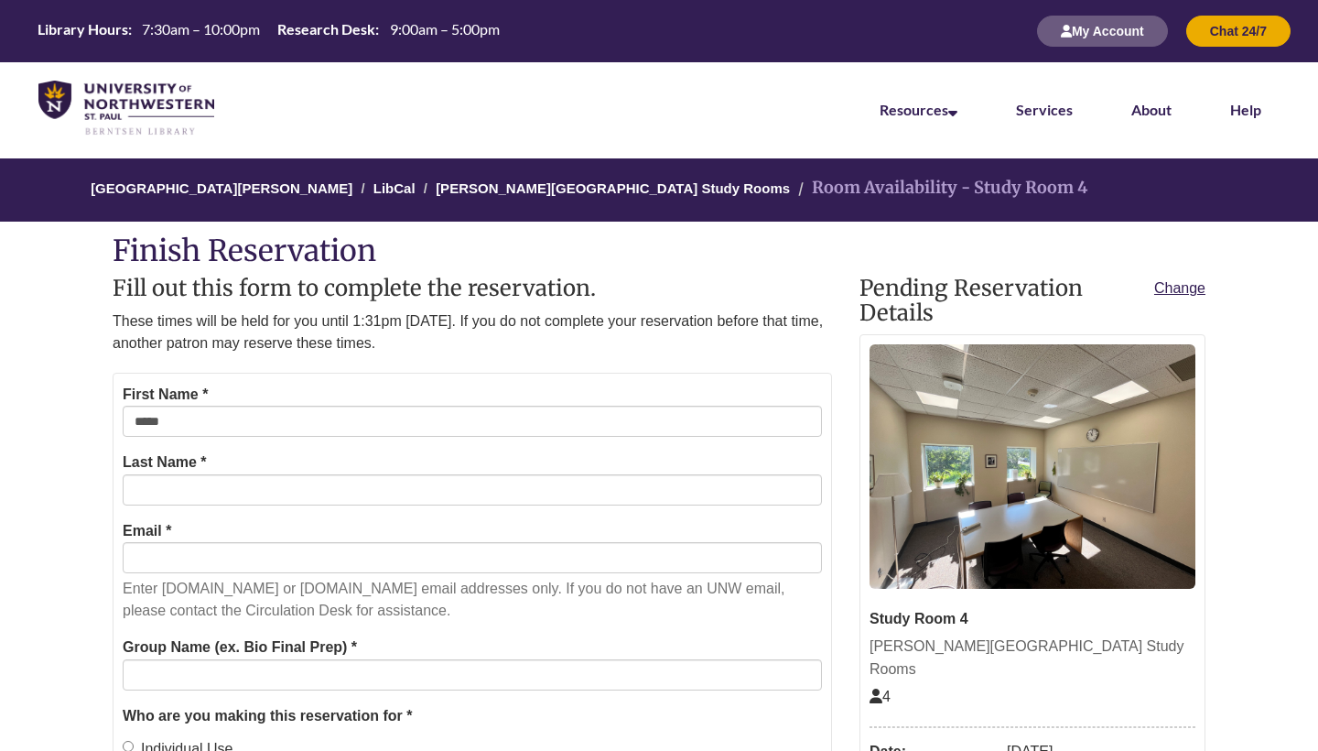
click at [450, 578] on p "Enter students.unwsp.edu or unwsp.edu email addresses only. If you do not have …" at bounding box center [473, 600] width 700 height 44
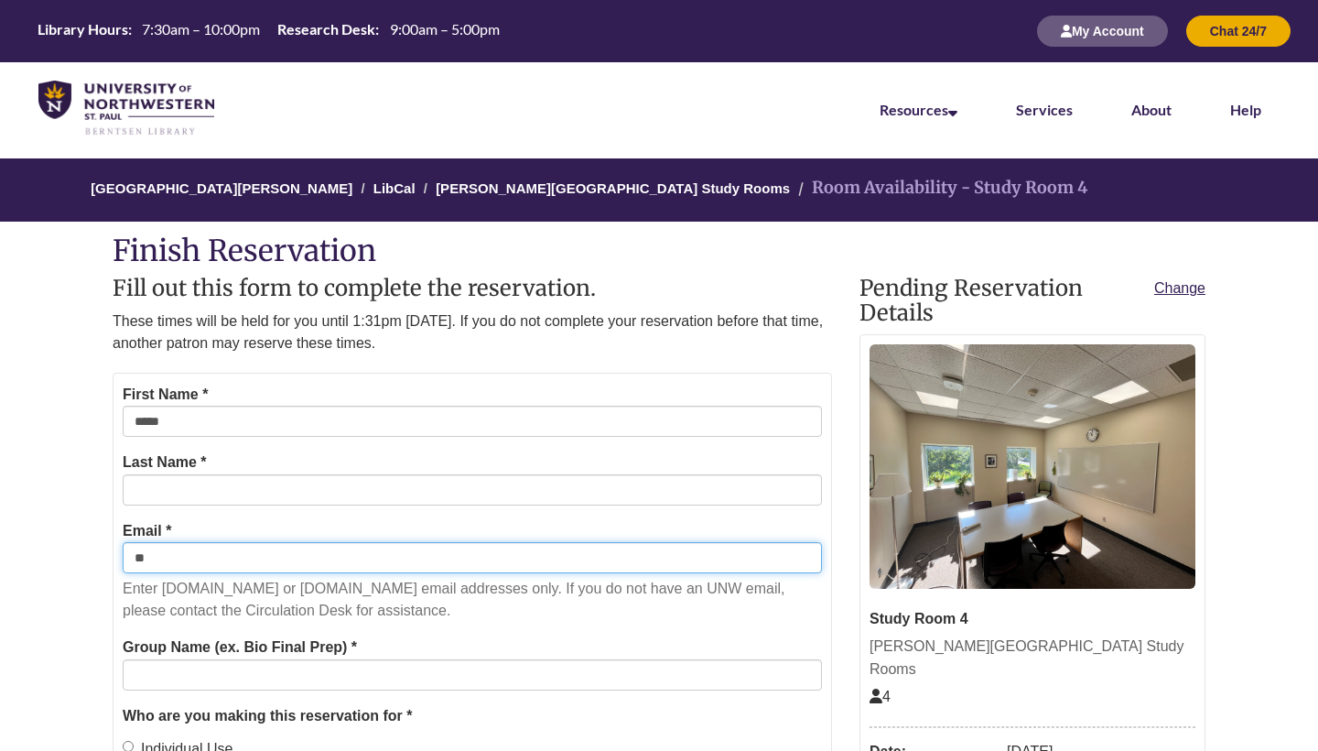
type input "*"
click at [798, 560] on input "Email *" at bounding box center [473, 557] width 700 height 31
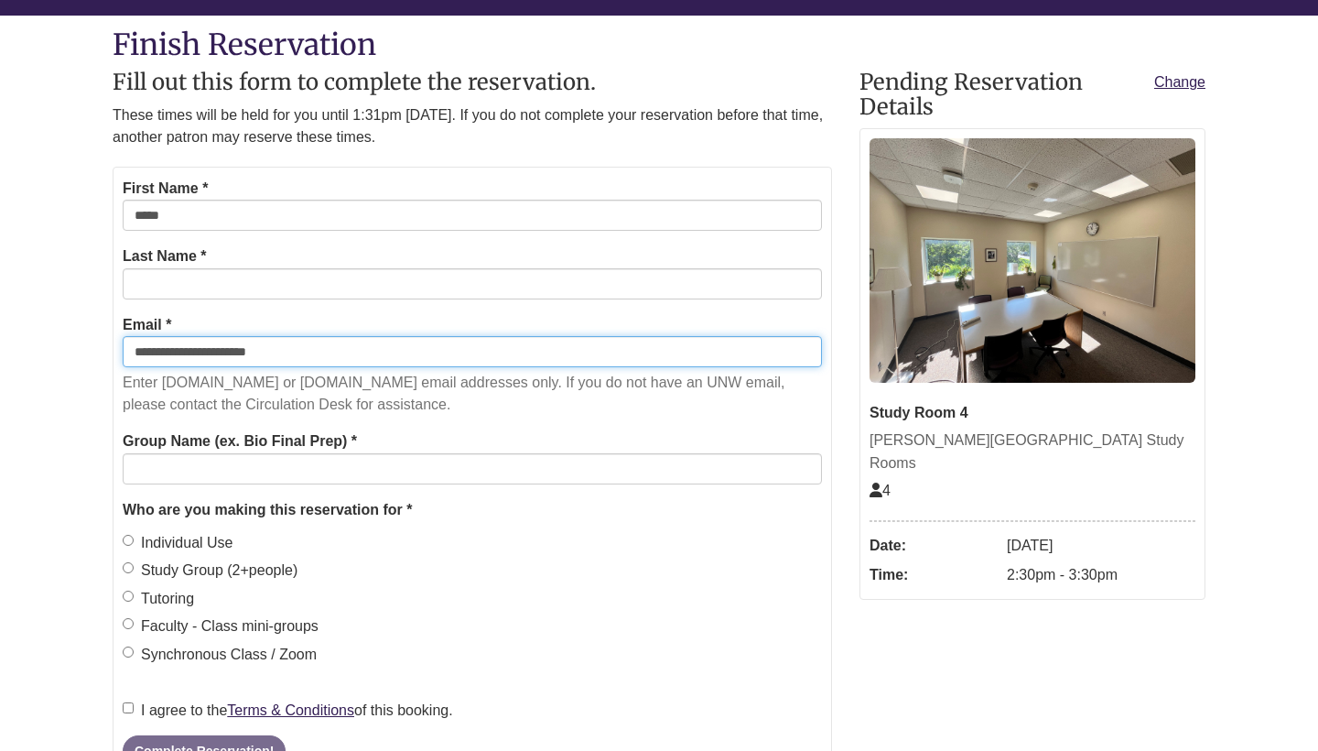
scroll to position [287, 0]
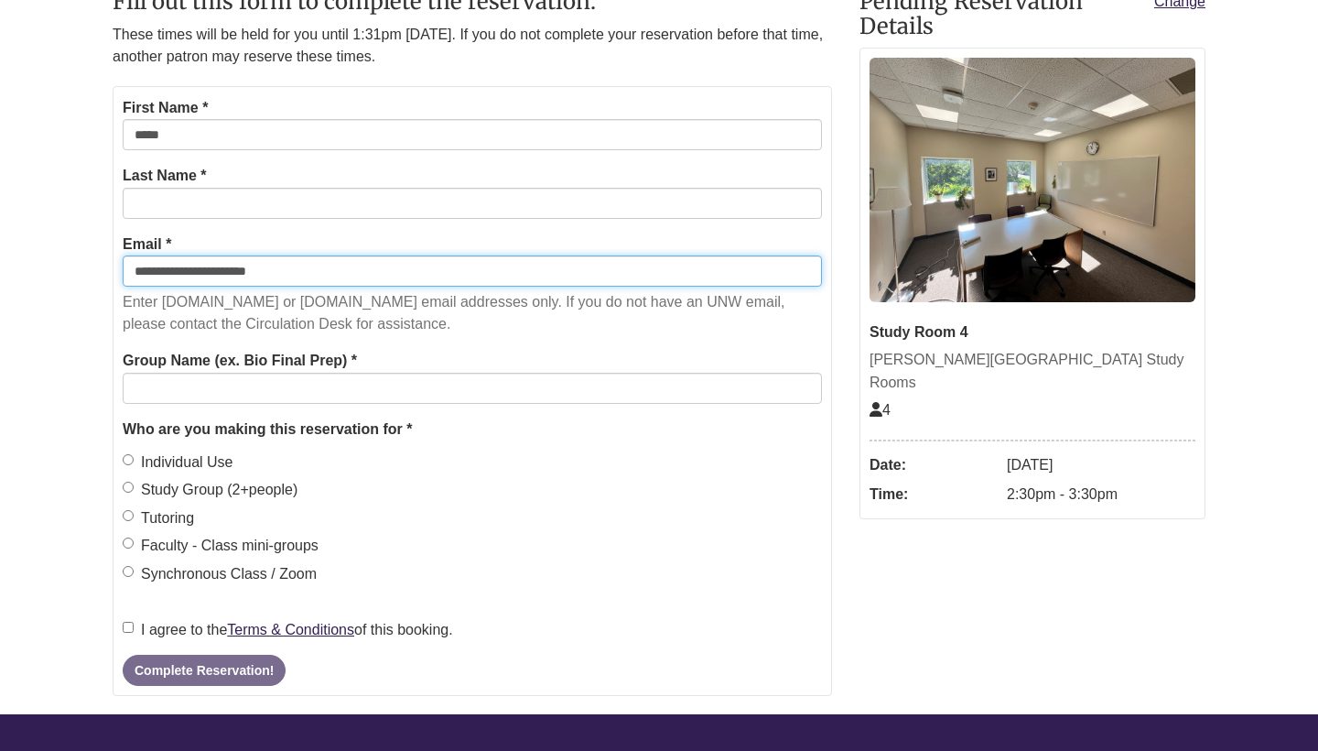
type input "**********"
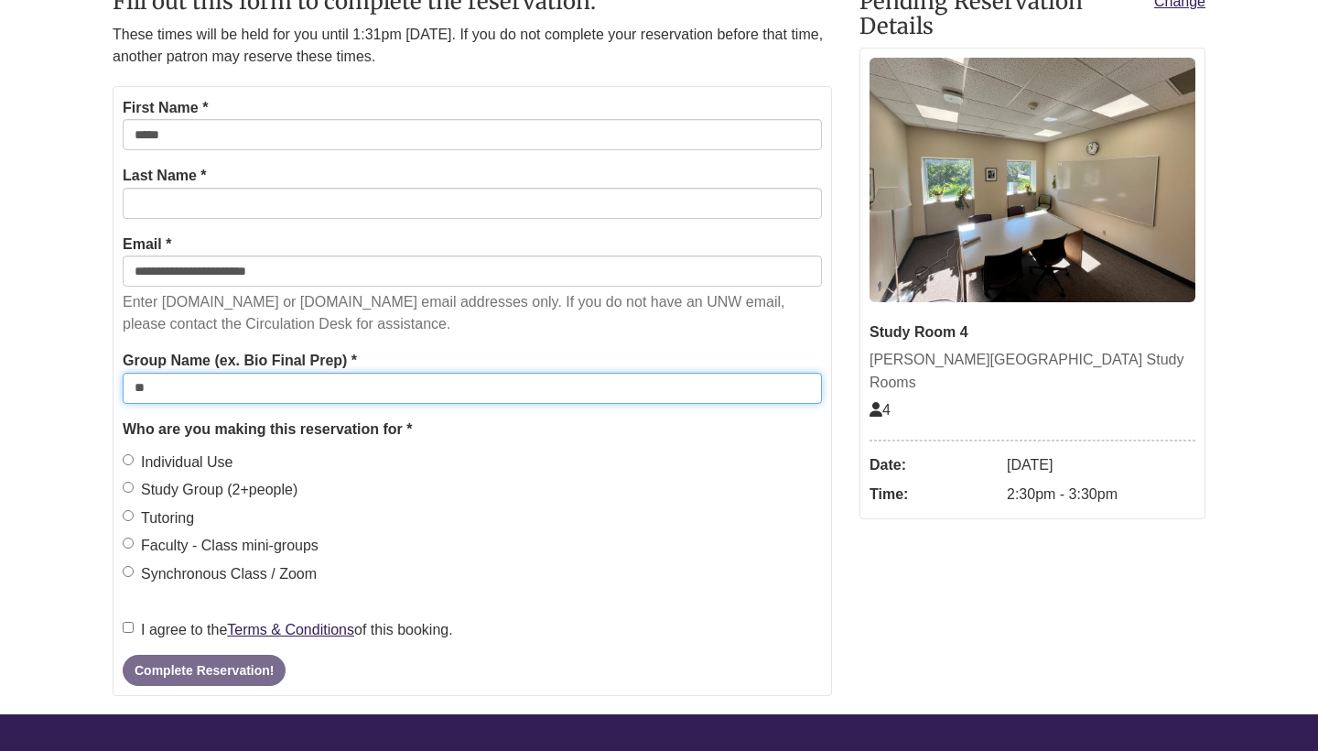
type input "*"
type input "**********"
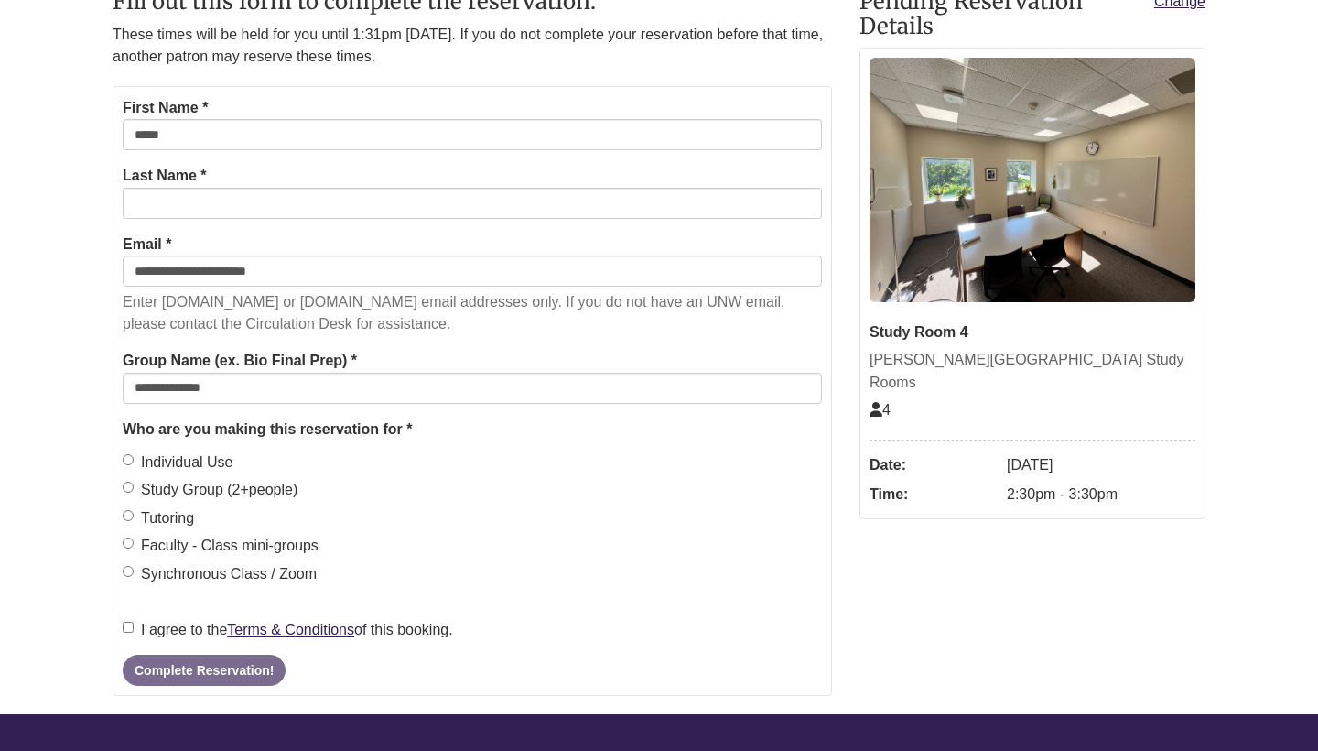
click at [123, 618] on label "I agree to the Terms & Conditions of this booking." at bounding box center [288, 630] width 331 height 24
click at [157, 659] on button "Complete Reservation!" at bounding box center [204, 670] width 163 height 31
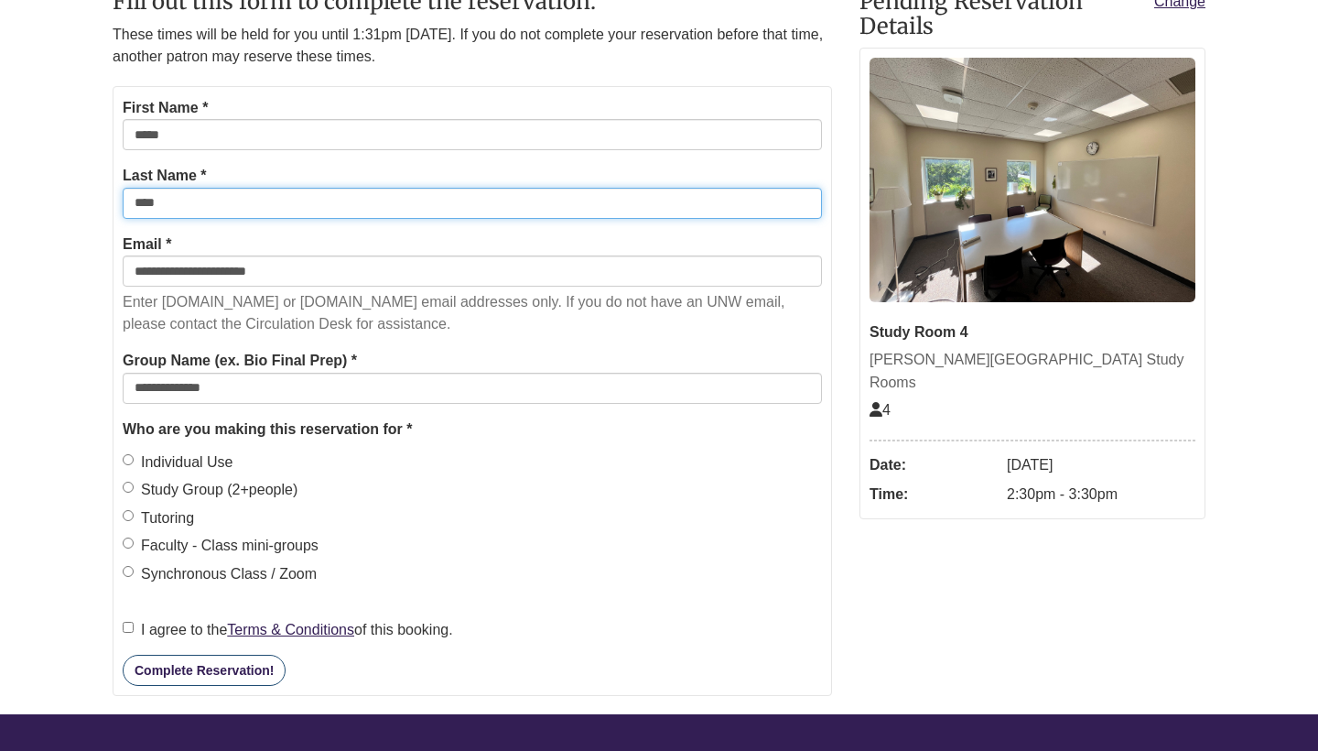
type input "****"
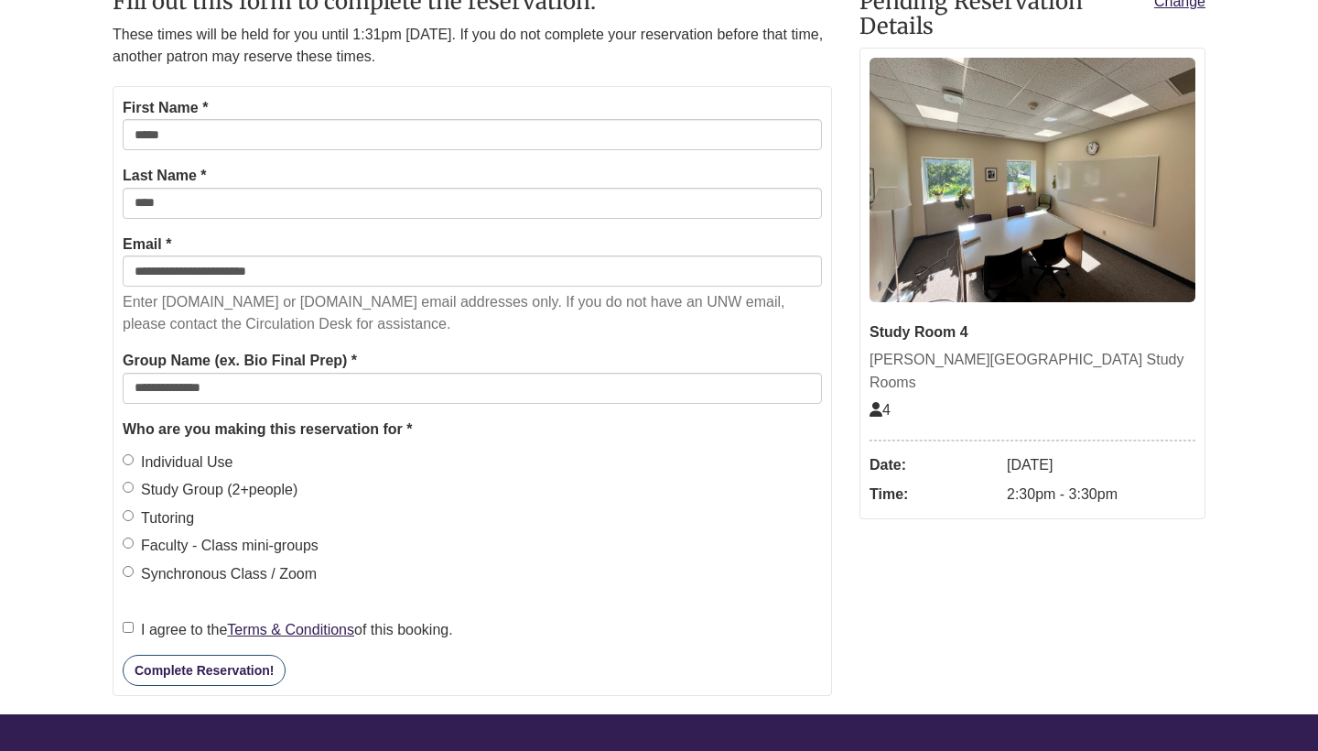
click at [213, 666] on button "Complete Reservation!" at bounding box center [204, 670] width 163 height 31
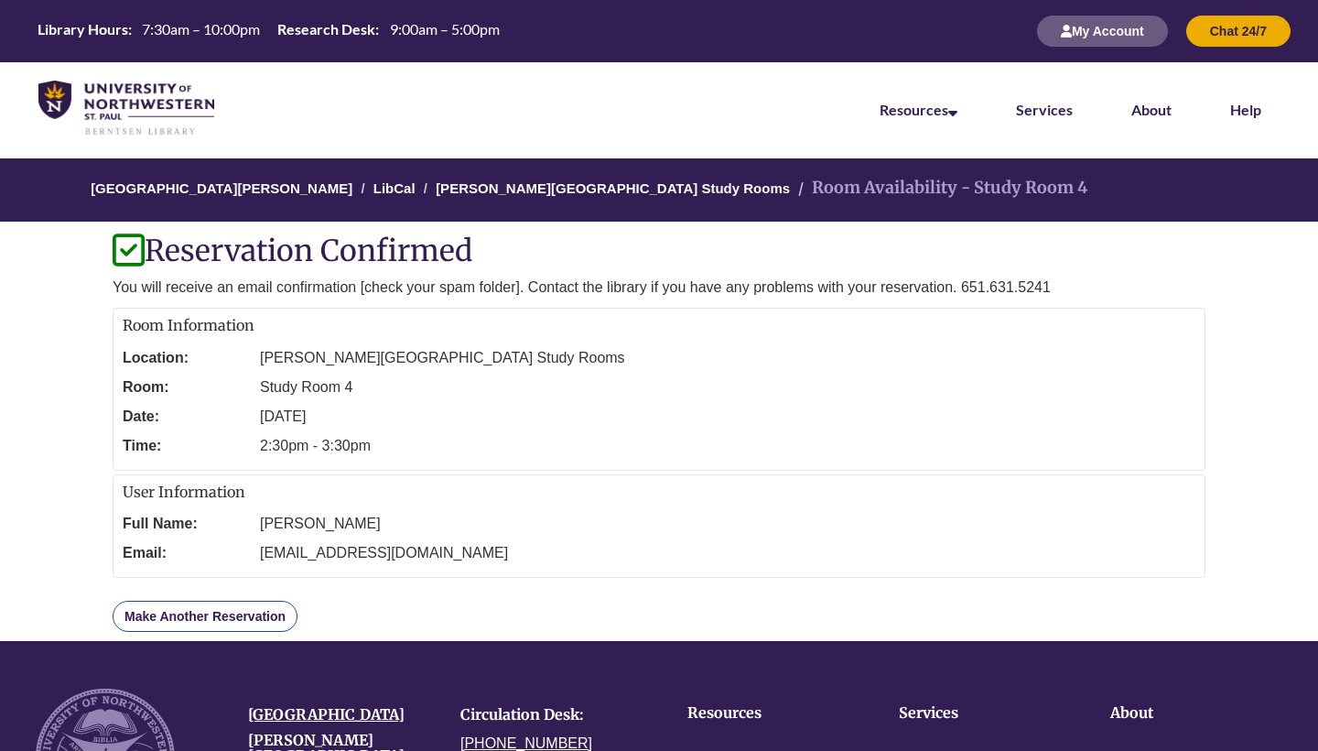
scroll to position [0, 0]
click at [217, 616] on link "Make Another Reservation" at bounding box center [205, 616] width 185 height 31
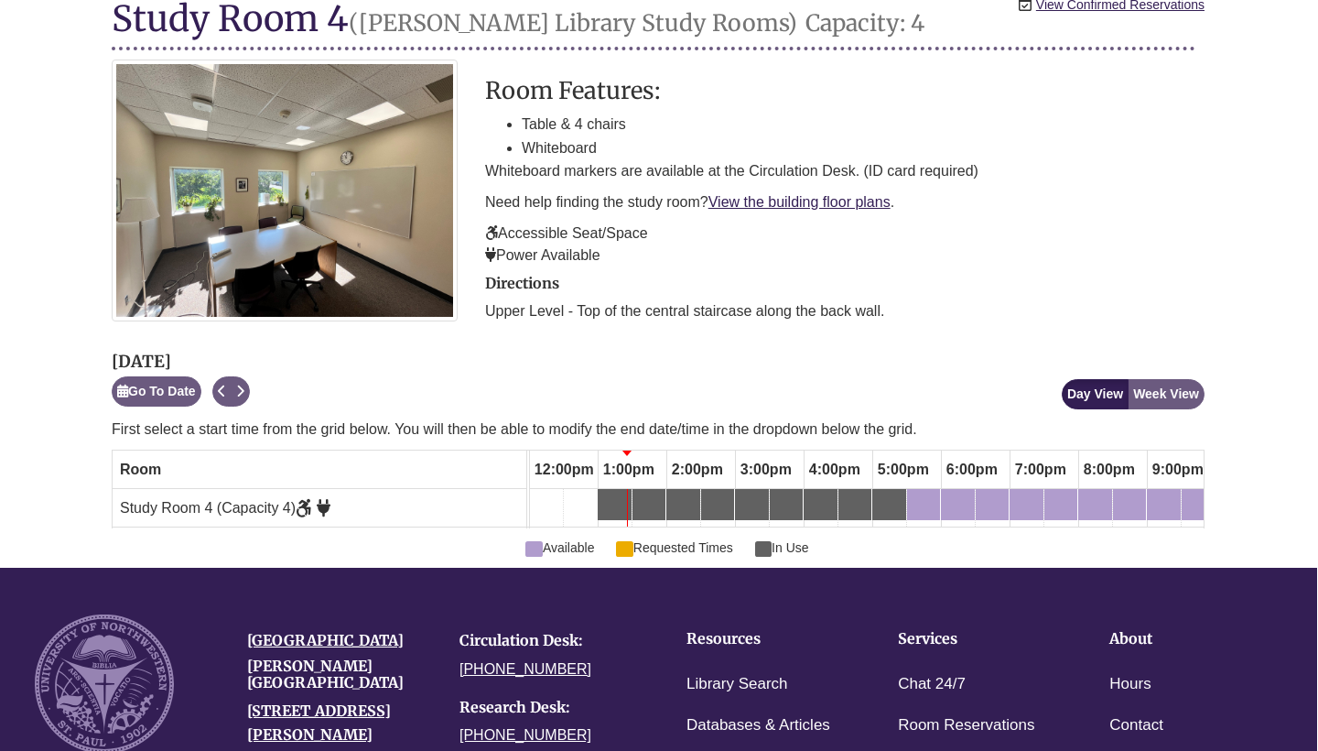
scroll to position [331, 1]
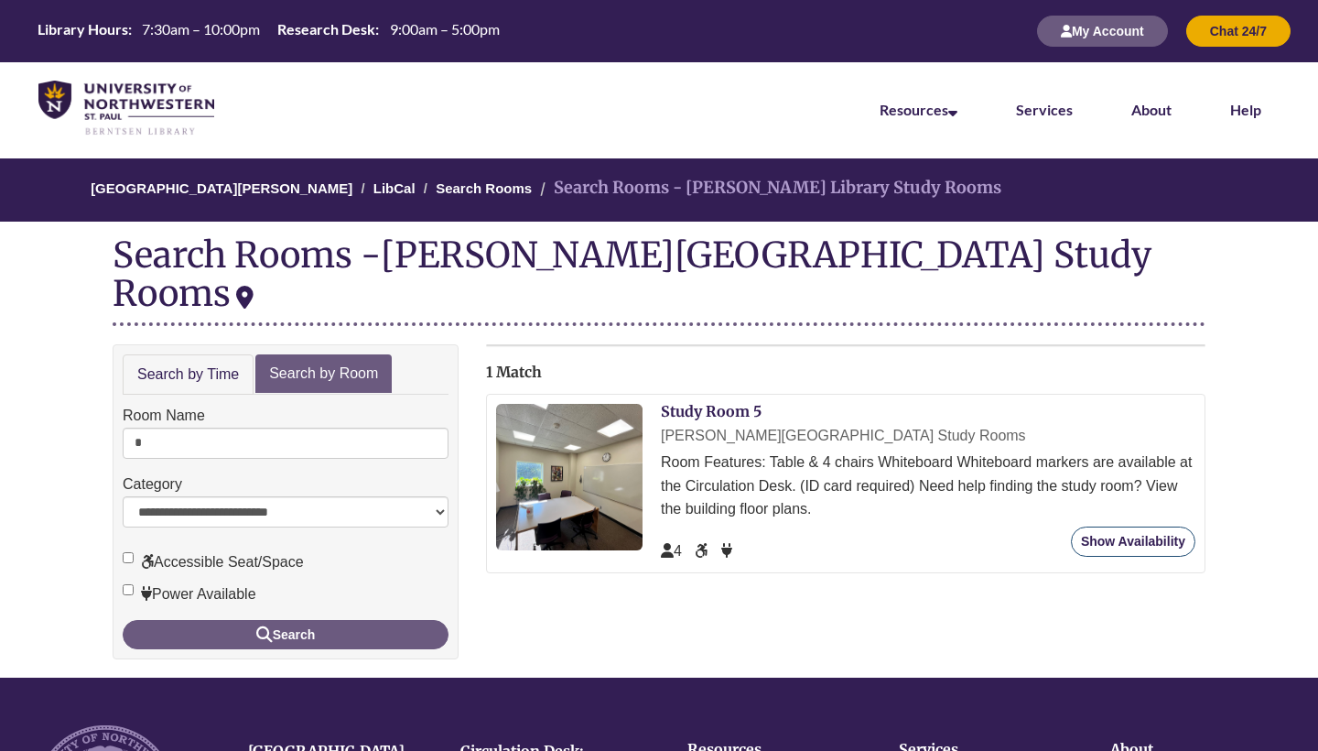
click at [1090, 526] on link "Show Availability" at bounding box center [1133, 541] width 125 height 30
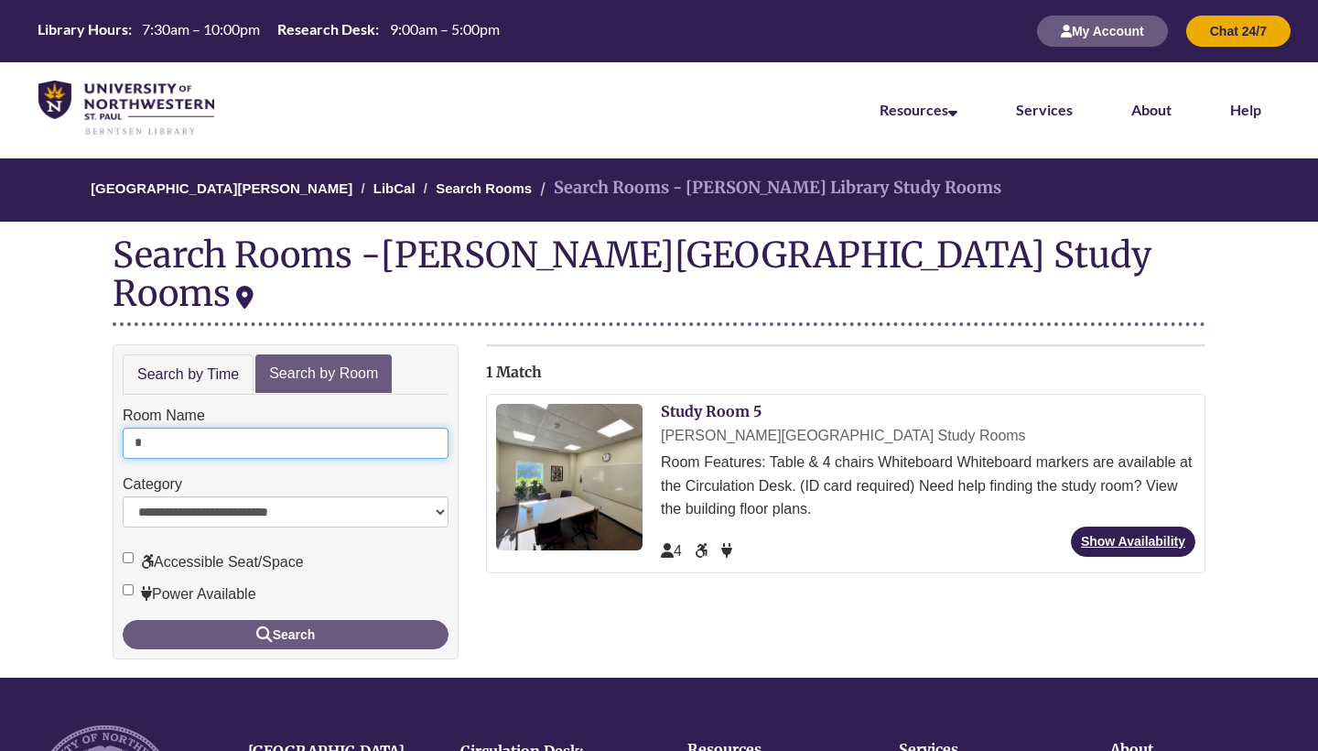
click at [268, 428] on input "*" at bounding box center [286, 443] width 326 height 31
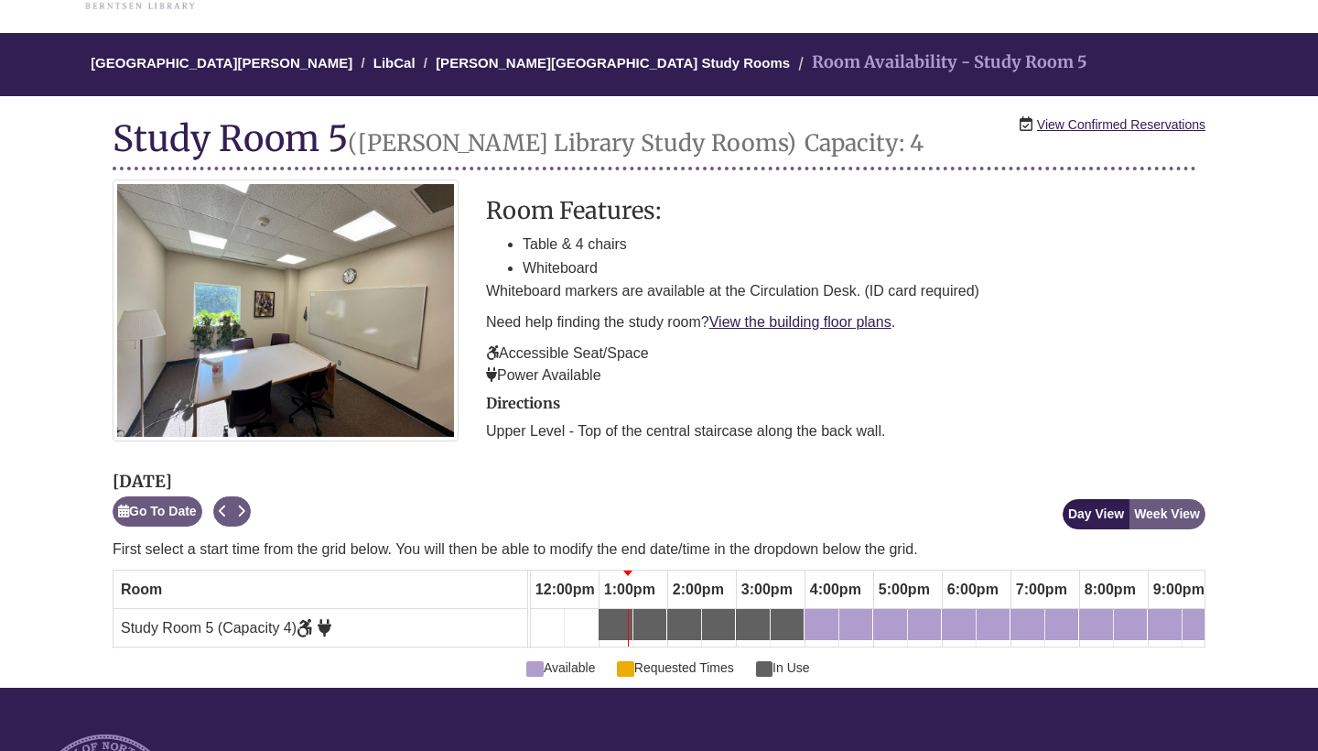
scroll to position [396, 0]
